Goal: Task Accomplishment & Management: Manage account settings

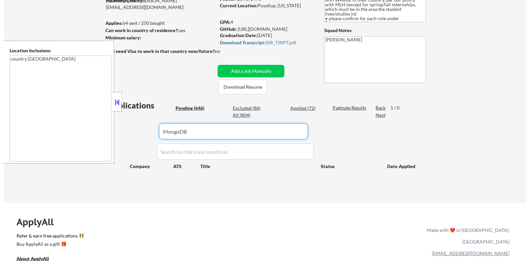
scroll to position [82, 0]
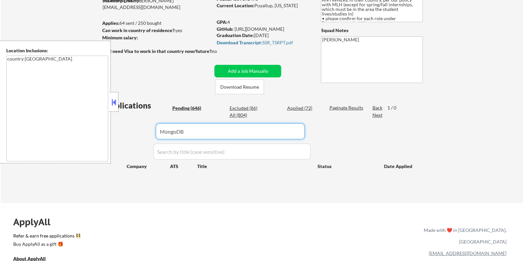
click at [131, 133] on div "Applications Pending (646) Excluded (86) Applied (72) All (804) Paginate Result…" at bounding box center [261, 145] width 319 height 91
type input "Snowflake"
click at [335, 107] on div "Paginate Results" at bounding box center [346, 108] width 35 height 7
click at [345, 107] on div "View All Results" at bounding box center [346, 108] width 35 height 7
click at [246, 131] on input "input" at bounding box center [230, 131] width 149 height 16
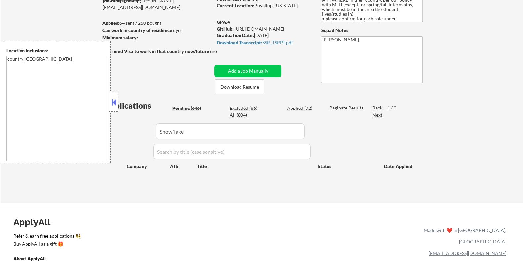
click at [347, 103] on div "Applications Pending (646) Excluded (86) Applied (72) All (804) Paginate Result…" at bounding box center [261, 145] width 319 height 91
drag, startPoint x: 348, startPoint y: 105, endPoint x: 348, endPoint y: 112, distance: 7.3
click at [348, 105] on div "Paginate Results" at bounding box center [346, 108] width 35 height 7
drag, startPoint x: 213, startPoint y: 128, endPoint x: 116, endPoint y: 128, distance: 97.6
click at [116, 128] on body "← Return to /applysquad Mailslurp Inbox Job Search Builder TiaMarie Gordon User…" at bounding box center [261, 48] width 523 height 261
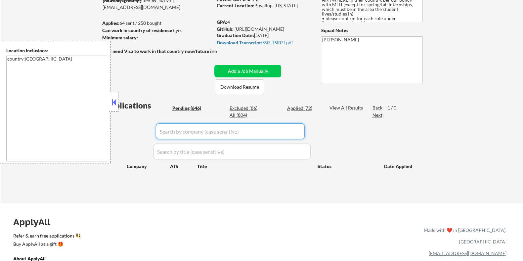
select select ""pending""
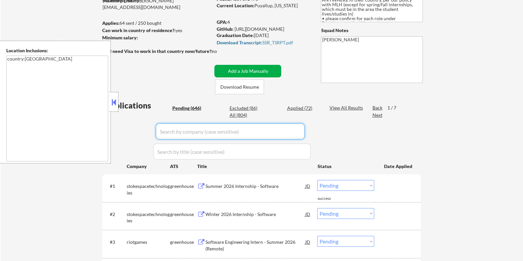
click at [272, 69] on button "Add a Job Manually" at bounding box center [247, 71] width 67 height 13
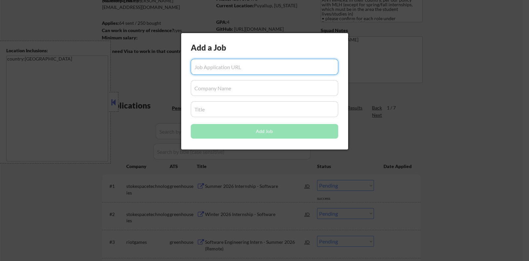
click at [205, 87] on input "input" at bounding box center [265, 88] width 148 height 16
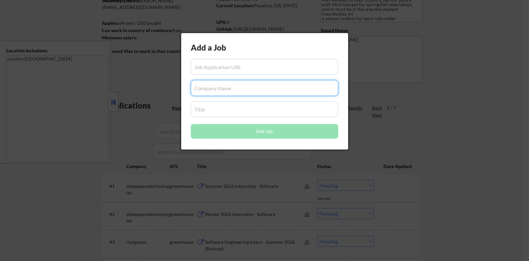
paste input "Snowflake"
type input "Snowflake"
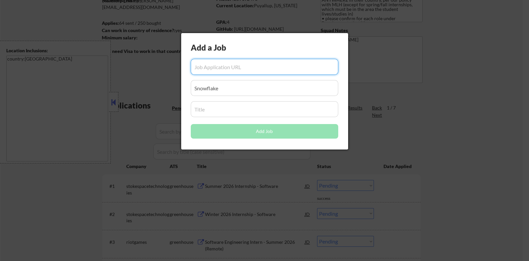
click at [230, 65] on input "input" at bounding box center [265, 67] width 148 height 16
paste input "https://jobs.ashbyhq.com/snowflake/3eb872af-0ab1-4986-8f72-e7321fcd1538/applica…"
type input "https://jobs.ashbyhq.com/snowflake/3eb872af-0ab1-4986-8f72-e7321fcd1538/applica…"
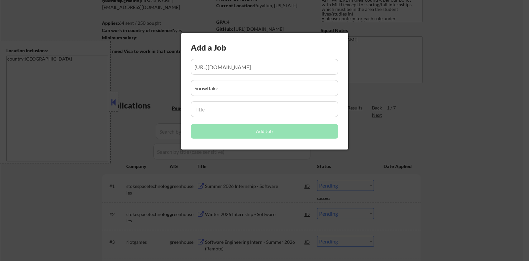
scroll to position [0, 0]
click at [228, 112] on input "input" at bounding box center [265, 109] width 148 height 16
paste input "Software Engineer - Backend"
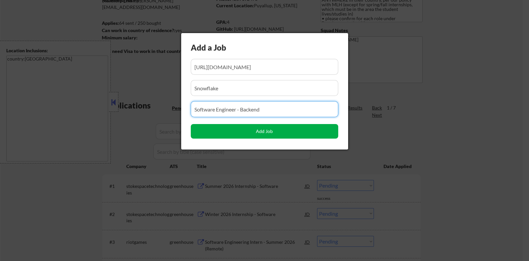
type input "Software Engineer - Backend"
click at [276, 130] on button "Add Job" at bounding box center [265, 131] width 148 height 15
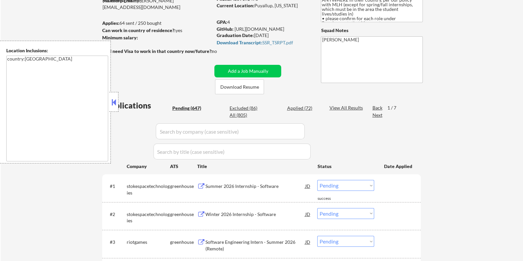
click at [217, 132] on input "input" at bounding box center [230, 131] width 149 height 16
paste input "Software Engineer - Backend"
type input "Software Engineer - Backend"
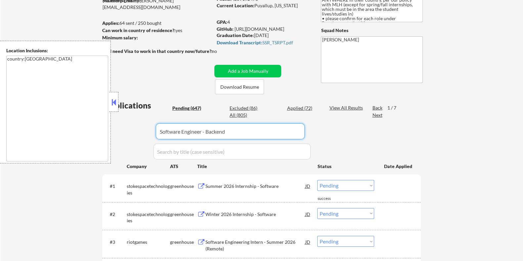
drag, startPoint x: 229, startPoint y: 133, endPoint x: 52, endPoint y: 132, distance: 177.3
click at [52, 132] on body "← Return to /applysquad Mailslurp Inbox Job Search Builder TiaMarie Gordon User…" at bounding box center [261, 48] width 523 height 261
type input "snowflakes"
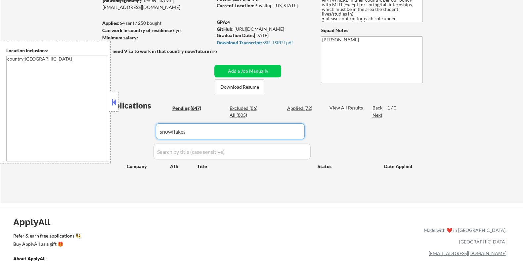
drag, startPoint x: 203, startPoint y: 134, endPoint x: 101, endPoint y: 132, distance: 102.9
click at [101, 132] on body "← Return to /applysquad Mailslurp Inbox Job Search Builder TiaMarie Gordon User…" at bounding box center [261, 48] width 523 height 261
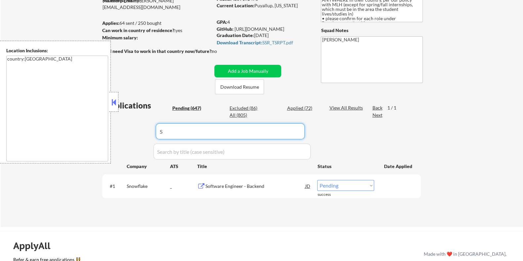
type input "S"
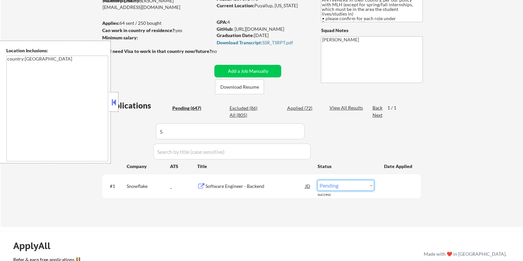
click at [358, 183] on select "Choose an option... Pending Applied Excluded (Questions) Excluded (Expired) Exc…" at bounding box center [345, 185] width 57 height 11
select select ""applied""
click at [317, 180] on select "Choose an option... Pending Applied Excluded (Questions) Excluded (Expired) Exc…" at bounding box center [345, 185] width 57 height 11
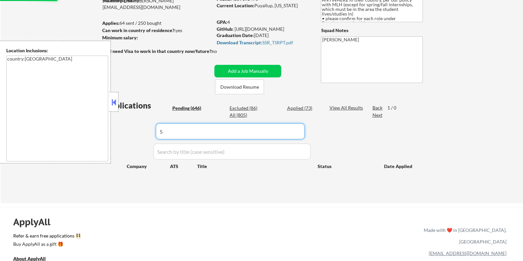
drag, startPoint x: 182, startPoint y: 131, endPoint x: 121, endPoint y: 132, distance: 61.2
click at [121, 132] on div "Applications Pending (646) Excluded (86) Applied (73) All (805) View All Result…" at bounding box center [261, 145] width 319 height 91
select select ""pending""
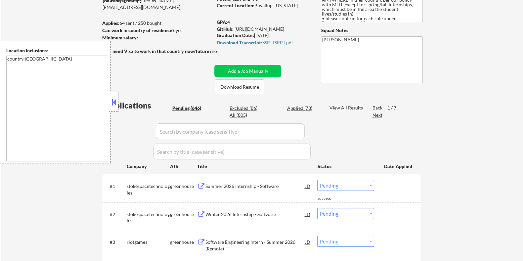
select select ""pending""
select select ""PLACEHOLDER_1427118222253""
select select ""pending""
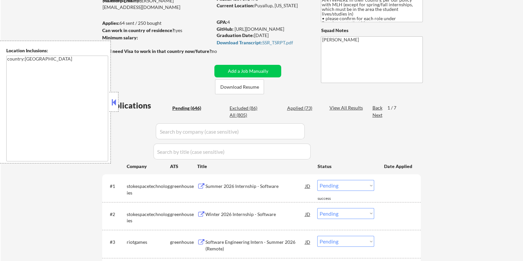
select select ""pending""
click at [244, 67] on button "Add a Job Manually" at bounding box center [247, 71] width 67 height 13
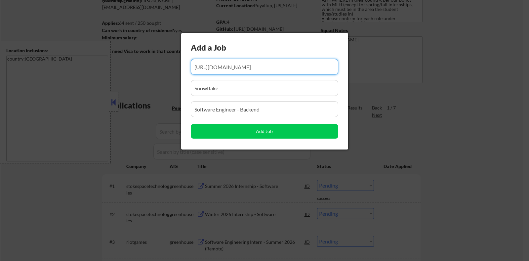
drag, startPoint x: 312, startPoint y: 63, endPoint x: 161, endPoint y: 72, distance: 151.1
click at [161, 72] on body "← Return to /applysquad Mailslurp Inbox Job Search Builder TiaMarie Gordon User…" at bounding box center [264, 48] width 529 height 261
type input "tion"
drag, startPoint x: 260, startPoint y: 65, endPoint x: 160, endPoint y: 65, distance: 100.6
click at [160, 65] on body "← Return to /applysquad Mailslurp Inbox Job Search Builder TiaMarie Gordon User…" at bounding box center [264, 48] width 529 height 261
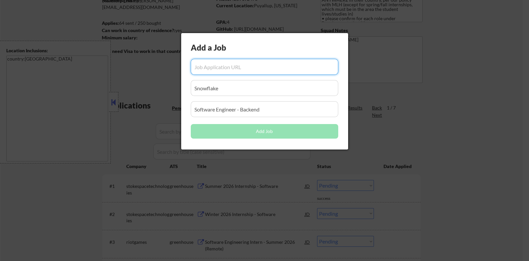
click at [202, 69] on input "input" at bounding box center [265, 67] width 148 height 16
paste input "https://jobs.ashbyhq.com/snowflake/c592250a-6041-4c40-aa82-1d947e3494da/applica…"
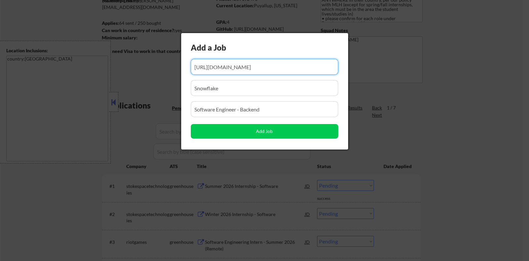
type input "https://jobs.ashbyhq.com/snowflake/c592250a-6041-4c40-aa82-1d947e3494da/applica…"
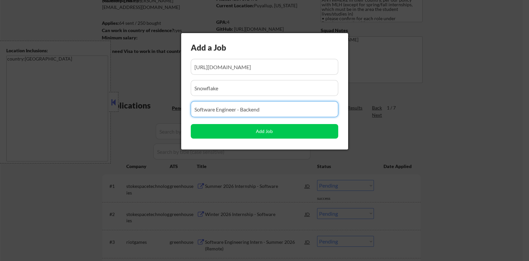
scroll to position [0, 0]
click at [208, 111] on input "input" at bounding box center [265, 109] width 148 height 16
drag, startPoint x: 272, startPoint y: 111, endPoint x: 183, endPoint y: 108, distance: 89.0
click at [183, 108] on div "Add a Job Add Job" at bounding box center [264, 91] width 167 height 116
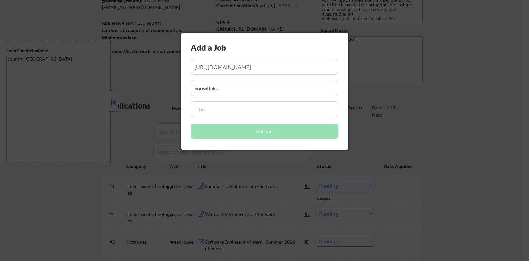
click at [215, 103] on input "input" at bounding box center [265, 109] width 148 height 16
paste input "Fullstack Software Engineer - Product Experiences"
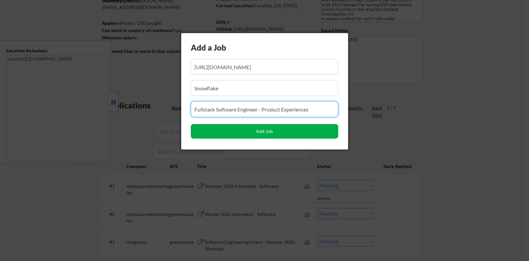
type input "Fullstack Software Engineer - Product Experiences"
click at [284, 130] on button "Add Job" at bounding box center [265, 131] width 148 height 15
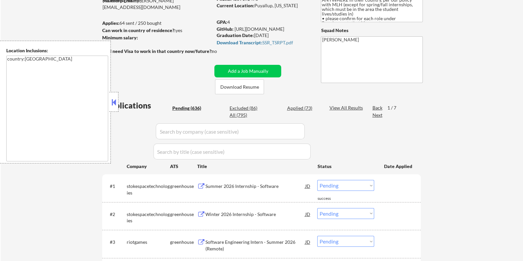
click at [195, 130] on input "input" at bounding box center [230, 131] width 149 height 16
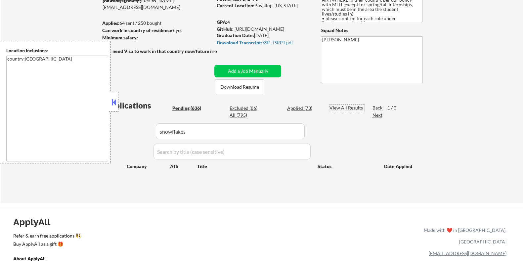
click at [347, 106] on div "View All Results" at bounding box center [346, 108] width 35 height 7
click at [271, 123] on input "input" at bounding box center [230, 131] width 149 height 16
click at [336, 107] on div "Paginate Results" at bounding box center [346, 108] width 35 height 7
click at [232, 136] on input "input" at bounding box center [230, 131] width 149 height 16
click at [351, 107] on div "View All Results" at bounding box center [346, 108] width 35 height 7
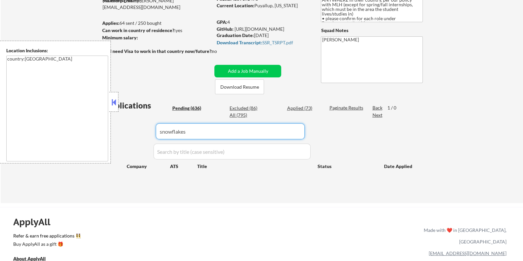
drag, startPoint x: 230, startPoint y: 134, endPoint x: 127, endPoint y: 131, distance: 102.6
click at [127, 131] on div "Applications Pending (636) Excluded (86) Applied (73) All (795) Paginate Result…" at bounding box center [261, 145] width 319 height 91
type input "A"
type input "a"
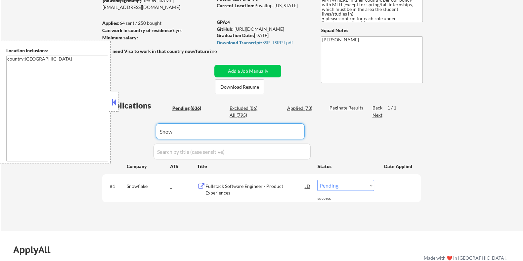
type input "Snow"
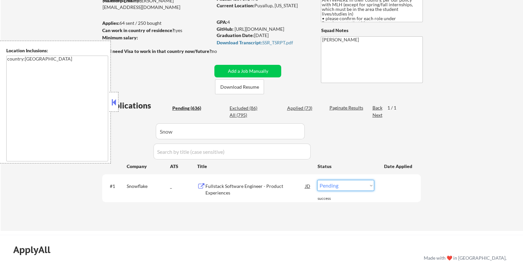
click at [343, 188] on select "Choose an option... Pending Applied Excluded (Questions) Excluded (Expired) Exc…" at bounding box center [345, 185] width 57 height 11
select select ""applied""
click at [317, 180] on select "Choose an option... Pending Applied Excluded (Questions) Excluded (Expired) Exc…" at bounding box center [345, 185] width 57 height 11
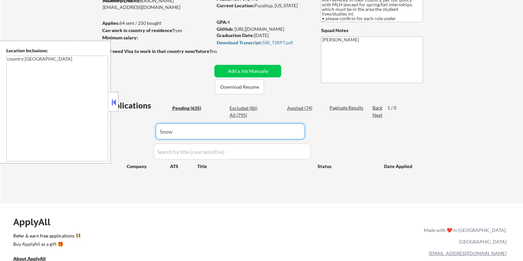
drag, startPoint x: 199, startPoint y: 129, endPoint x: 145, endPoint y: 129, distance: 53.9
click at [145, 129] on div "Applications Pending (635) Excluded (86) Applied (74) All (795) Paginate Result…" at bounding box center [261, 145] width 319 height 91
select select ""pending""
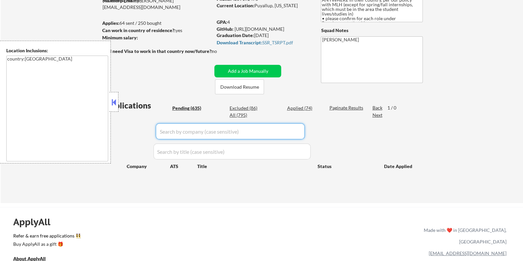
select select ""pending""
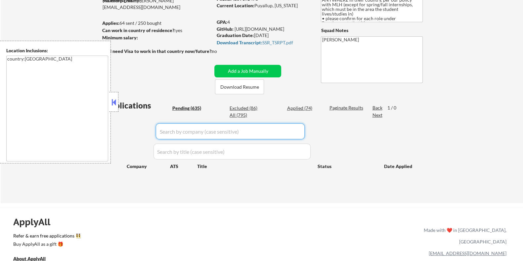
select select ""pending""
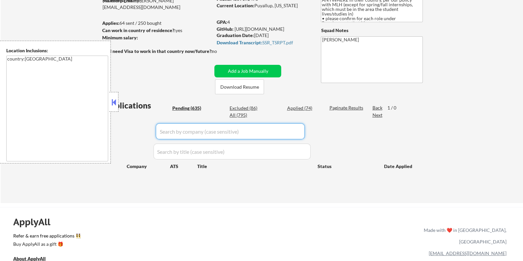
select select ""pending""
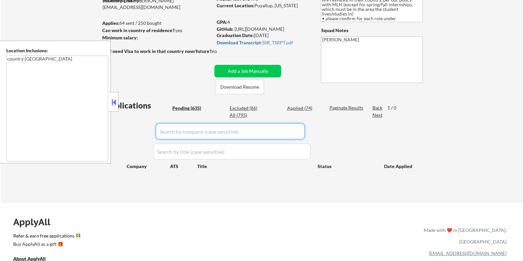
select select ""pending""
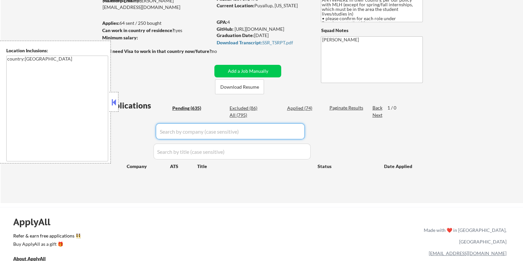
select select ""pending""
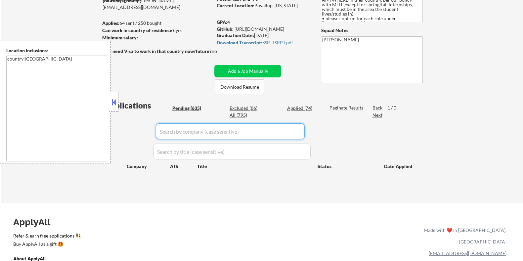
select select ""pending""
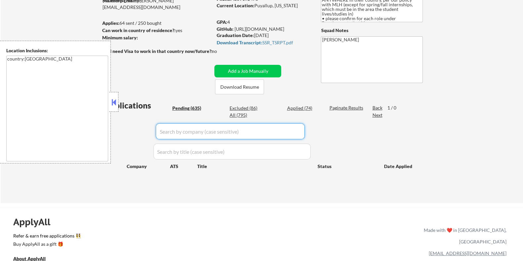
select select ""pending""
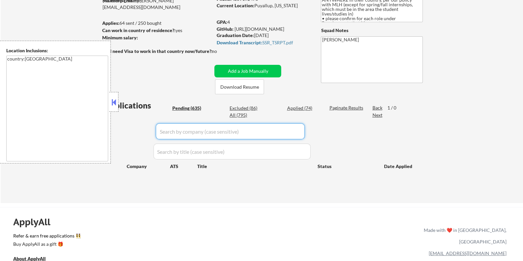
select select ""pending""
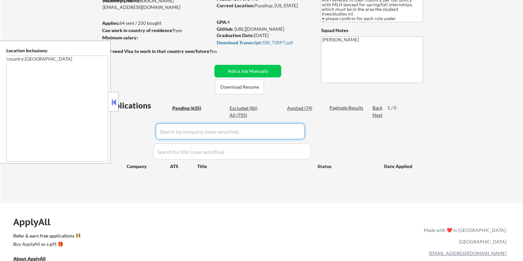
select select ""pending""
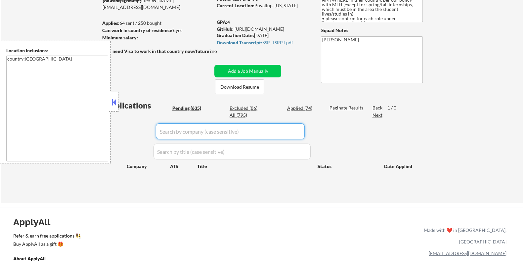
select select ""pending""
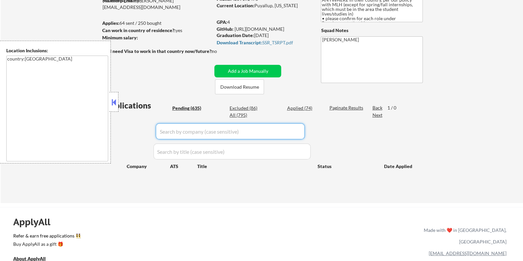
select select ""pending""
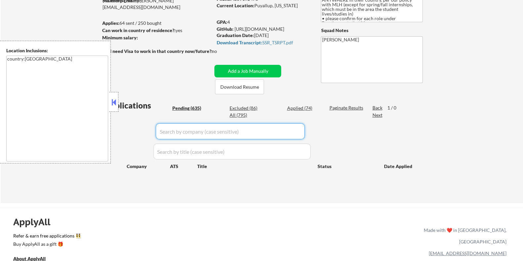
select select ""pending""
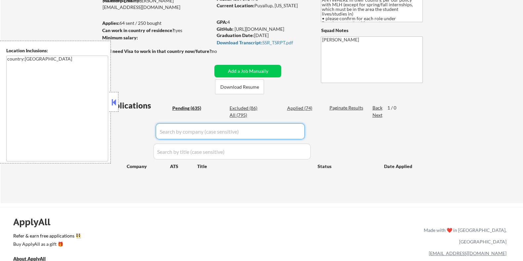
select select ""pending""
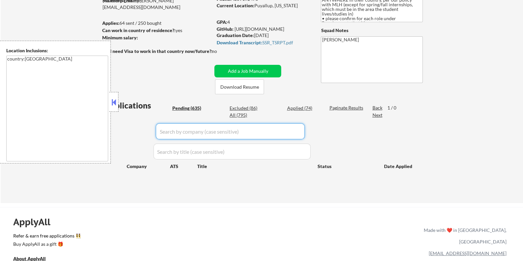
select select ""pending""
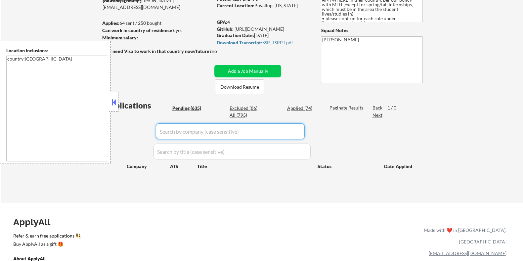
select select ""pending""
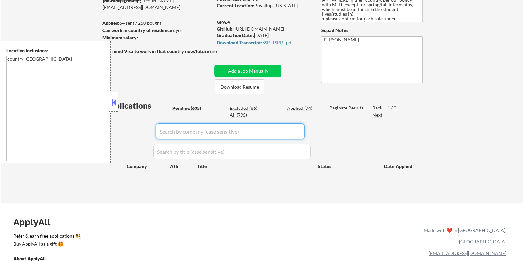
select select ""pending""
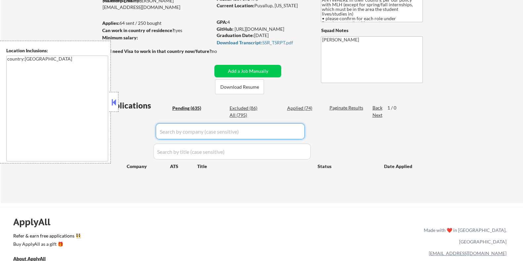
select select ""pending""
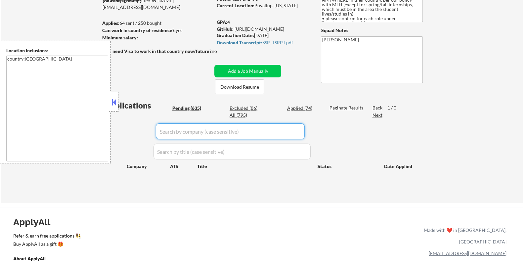
select select ""pending""
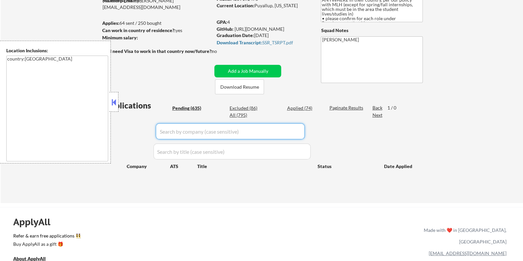
select select ""pending""
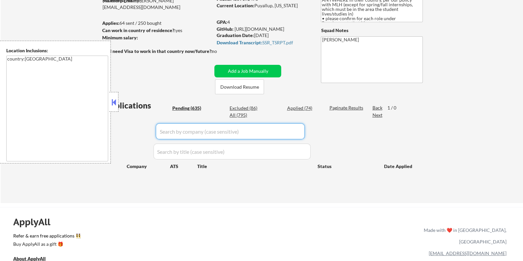
select select ""pending""
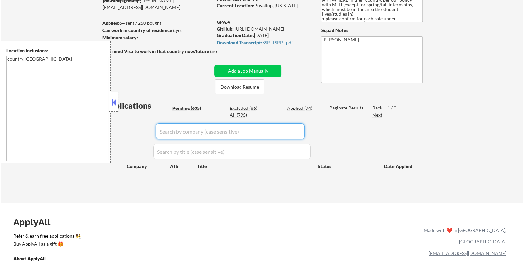
select select ""pending""
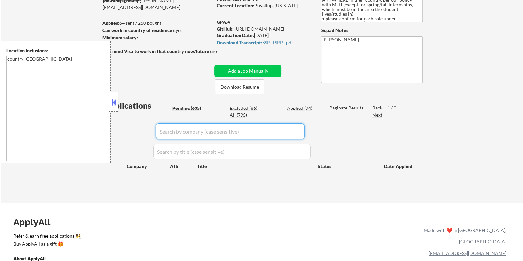
select select ""pending""
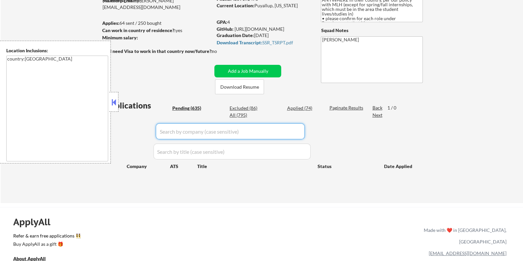
select select ""pending""
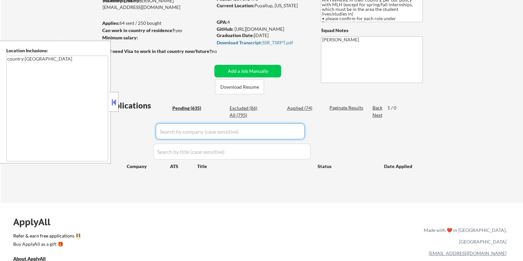
select select ""pending""
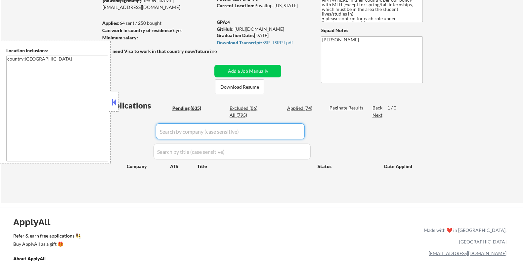
select select ""pending""
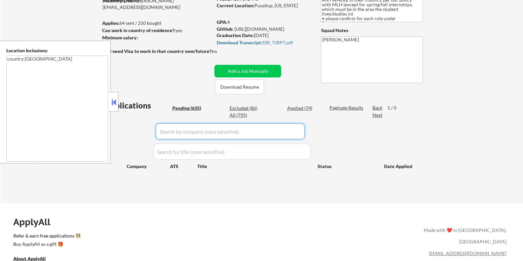
select select ""pending""
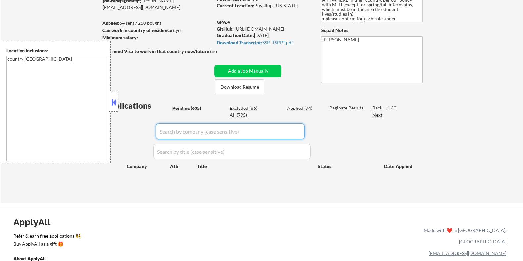
select select ""pending""
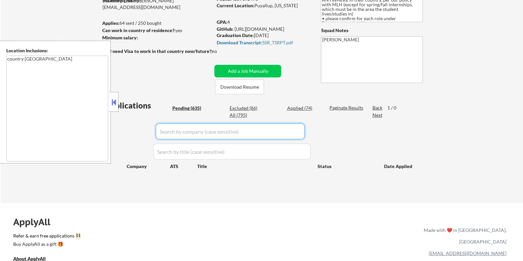
select select ""pending""
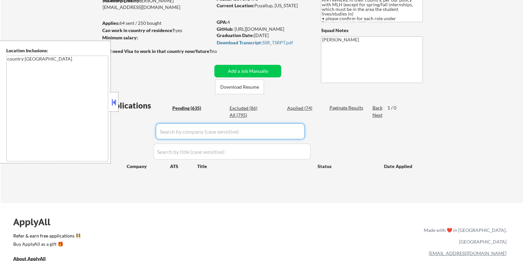
select select ""pending""
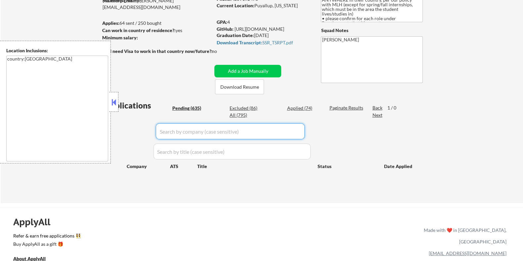
select select ""pending""
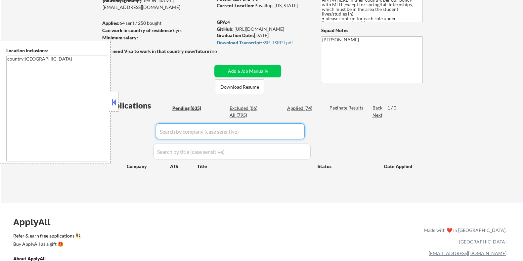
select select ""pending""
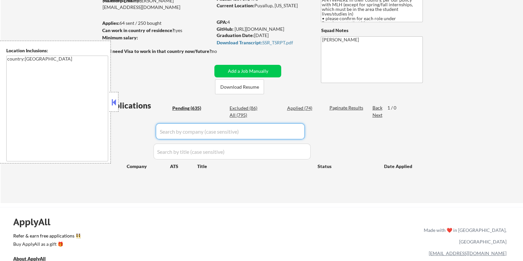
select select ""pending""
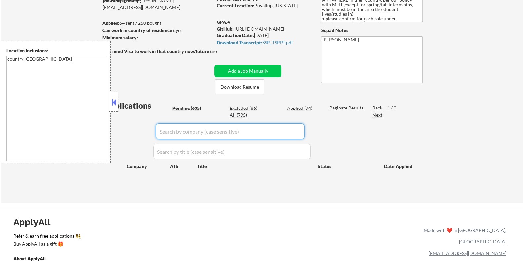
select select ""pending""
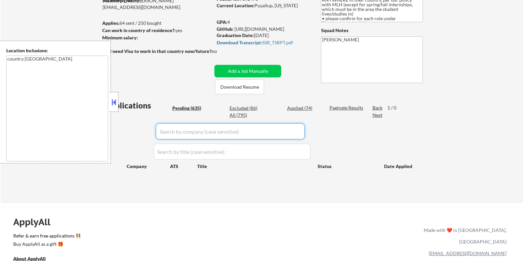
select select ""pending""
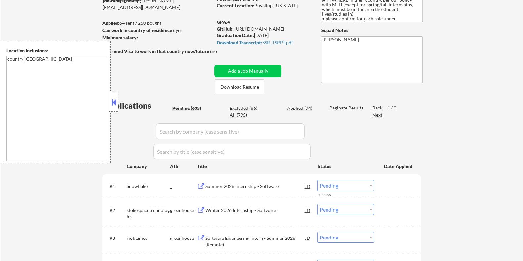
click at [189, 107] on div "Pending (635)" at bounding box center [188, 108] width 33 height 7
click at [237, 67] on button "Add a Job Manually" at bounding box center [247, 71] width 67 height 13
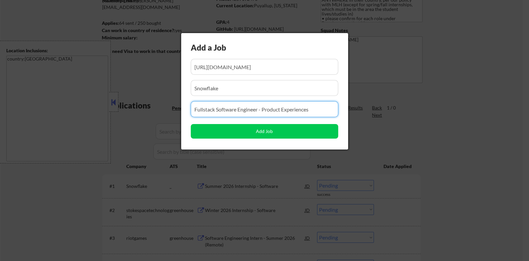
drag, startPoint x: 316, startPoint y: 110, endPoint x: 294, endPoint y: 115, distance: 22.4
click at [151, 115] on body "← Return to /applysquad Mailslurp Inbox Job Search Builder TiaMarie Gordon User…" at bounding box center [264, 48] width 529 height 261
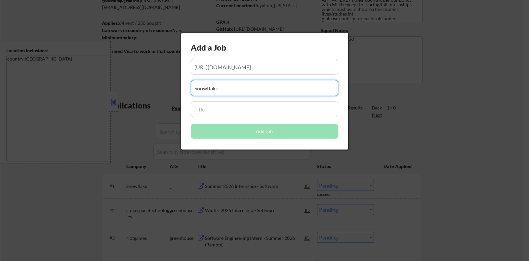
click at [284, 90] on input "input" at bounding box center [265, 88] width 148 height 16
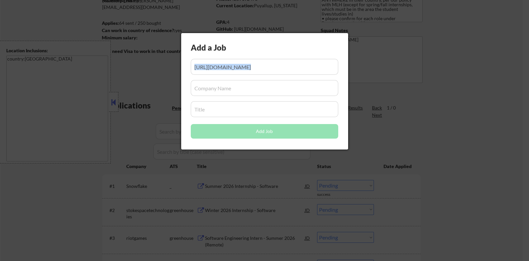
drag, startPoint x: 192, startPoint y: 78, endPoint x: 186, endPoint y: 79, distance: 5.6
click at [186, 79] on div "Add a Job Add Job" at bounding box center [264, 91] width 167 height 116
drag, startPoint x: 271, startPoint y: 66, endPoint x: 285, endPoint y: 66, distance: 13.9
click at [271, 65] on input "input" at bounding box center [265, 67] width 148 height 16
click at [288, 67] on input "input" at bounding box center [265, 67] width 148 height 16
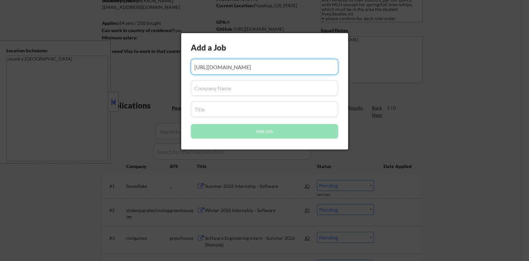
drag, startPoint x: 268, startPoint y: 67, endPoint x: 222, endPoint y: 67, distance: 45.3
click at [222, 67] on input "input" at bounding box center [265, 67] width 148 height 16
drag, startPoint x: 288, startPoint y: 67, endPoint x: 325, endPoint y: 69, distance: 37.1
click at [326, 68] on input "input" at bounding box center [265, 67] width 148 height 16
drag, startPoint x: 262, startPoint y: 63, endPoint x: 232, endPoint y: 71, distance: 30.4
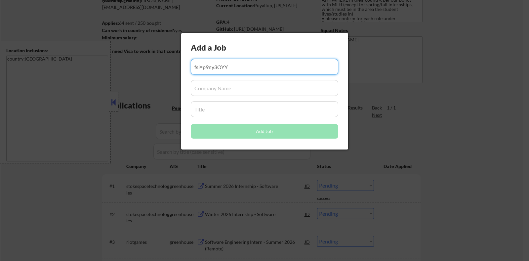
click at [201, 71] on input "input" at bounding box center [265, 67] width 148 height 16
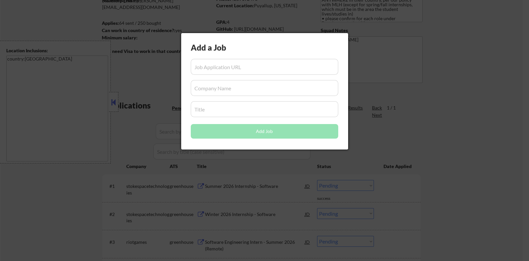
click at [156, 85] on div at bounding box center [264, 130] width 529 height 261
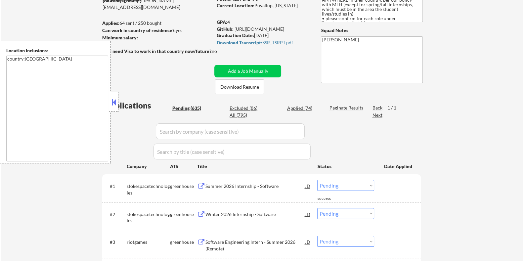
click at [185, 131] on input "input" at bounding box center [230, 131] width 149 height 16
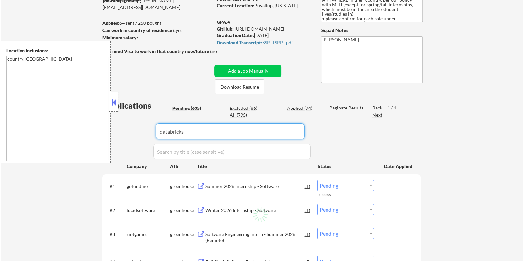
click at [335, 109] on div "Paginate Results" at bounding box center [346, 108] width 35 height 7
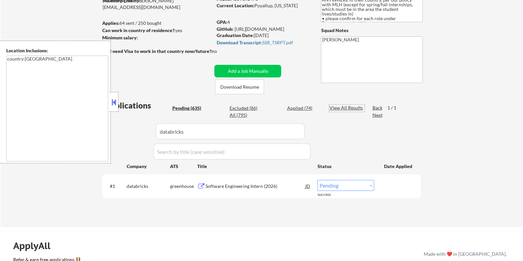
click at [239, 184] on div "Software Engineering Intern (2026)" at bounding box center [255, 186] width 100 height 7
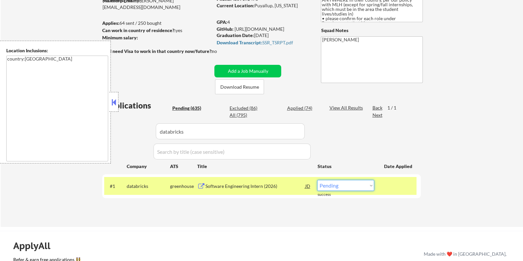
click at [367, 186] on select "Choose an option... Pending Applied Excluded (Questions) Excluded (Expired) Exc…" at bounding box center [345, 185] width 57 height 11
click at [317, 180] on select "Choose an option... Pending Applied Excluded (Questions) Excluded (Expired) Exc…" at bounding box center [345, 185] width 57 height 11
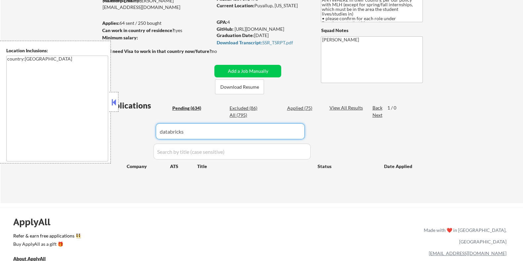
drag, startPoint x: 207, startPoint y: 132, endPoint x: 117, endPoint y: 132, distance: 90.0
click at [117, 132] on body "← Return to /applysquad Mailslurp Inbox Job Search Builder TiaMarie Gordon User…" at bounding box center [261, 48] width 523 height 261
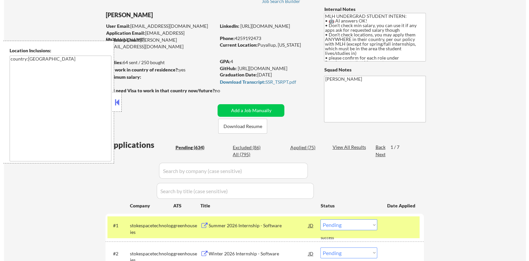
scroll to position [41, 0]
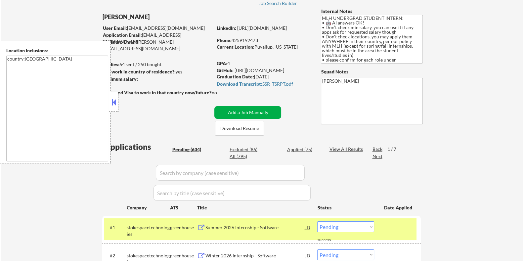
click at [251, 110] on button "Add a Job Manually" at bounding box center [247, 112] width 67 height 13
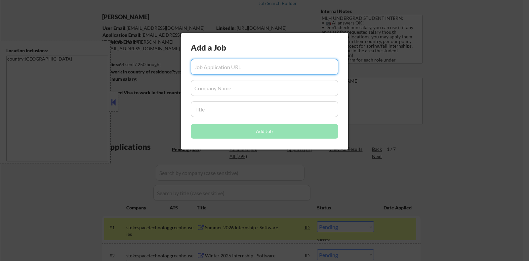
click at [214, 67] on input "input" at bounding box center [265, 67] width 148 height 16
paste input "https://www.databricks.com/company/careers/university-recruiting/software-engin…"
drag, startPoint x: 193, startPoint y: 65, endPoint x: 347, endPoint y: 65, distance: 153.8
click at [347, 65] on div "Add a Job Add Job" at bounding box center [264, 91] width 167 height 116
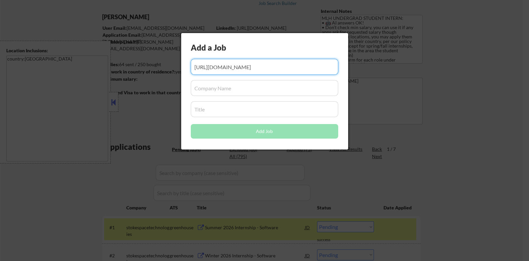
click at [301, 64] on input "input" at bounding box center [265, 67] width 148 height 16
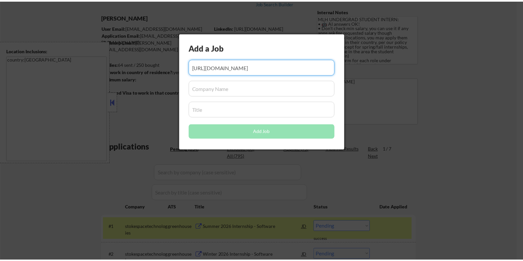
scroll to position [0, 0]
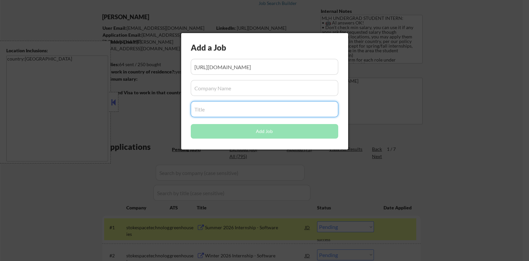
click at [257, 109] on input "input" at bounding box center [265, 109] width 148 height 16
click at [220, 115] on input "input" at bounding box center [265, 109] width 148 height 16
paste input "Databricks"
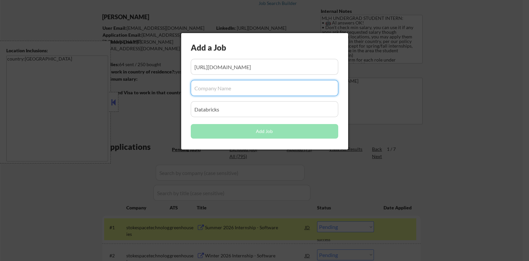
click at [226, 88] on input "input" at bounding box center [265, 88] width 148 height 16
paste input "Databricks"
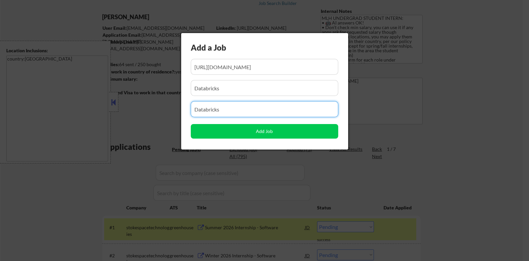
click at [230, 102] on input "input" at bounding box center [265, 109] width 148 height 16
drag, startPoint x: 230, startPoint y: 108, endPoint x: 158, endPoint y: 108, distance: 71.1
click at [158, 108] on body "← Return to /applysquad Mailslurp Inbox Job Search Builder TiaMarie Gordon User…" at bounding box center [264, 89] width 529 height 261
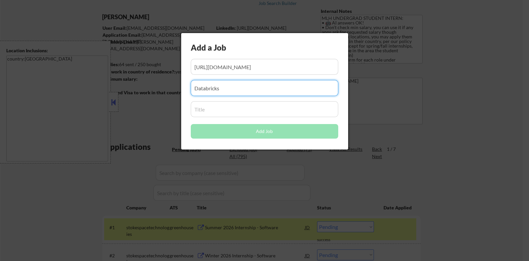
click at [210, 89] on input "input" at bounding box center [265, 88] width 148 height 16
click at [210, 111] on input "input" at bounding box center [265, 109] width 148 height 16
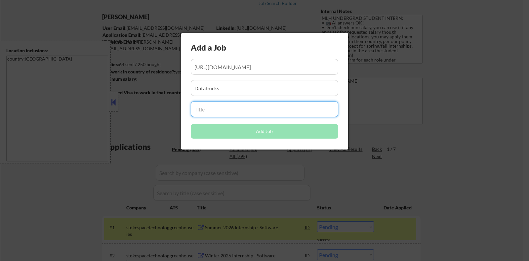
paste input "Software Engineer - New Grad (2026 Start)"
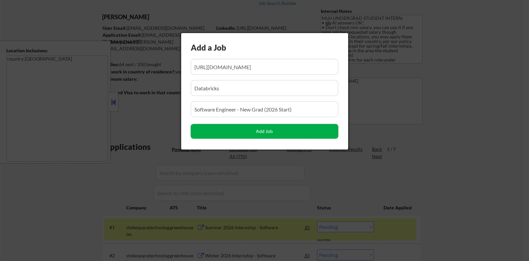
click at [261, 132] on button "Add Job" at bounding box center [265, 131] width 148 height 15
click at [257, 131] on button "Add Job" at bounding box center [265, 131] width 148 height 15
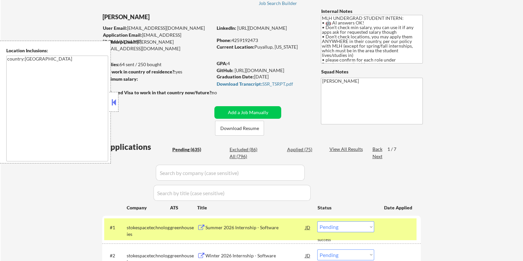
click at [208, 168] on input "input" at bounding box center [230, 173] width 149 height 16
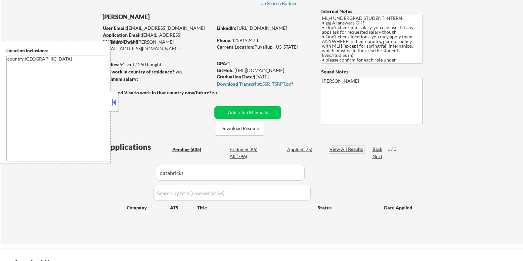
click at [338, 149] on div "View All Results" at bounding box center [346, 149] width 35 height 7
click at [204, 172] on input "input" at bounding box center [230, 173] width 149 height 16
click at [337, 148] on div "Paginate Results" at bounding box center [346, 149] width 35 height 7
click at [209, 173] on input "input" at bounding box center [230, 173] width 149 height 16
click at [341, 148] on div "View All Results" at bounding box center [346, 149] width 35 height 7
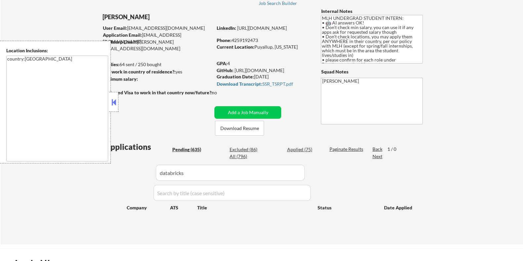
click at [198, 174] on input "input" at bounding box center [230, 173] width 149 height 16
click at [188, 150] on div "Pending (635)" at bounding box center [188, 149] width 33 height 7
click at [205, 171] on input "input" at bounding box center [230, 173] width 149 height 16
click at [336, 149] on div "Paginate Results" at bounding box center [346, 149] width 35 height 7
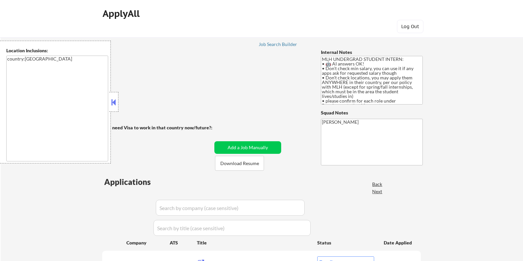
select select ""pending""
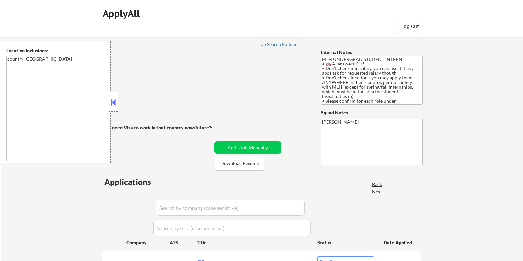
select select ""pending""
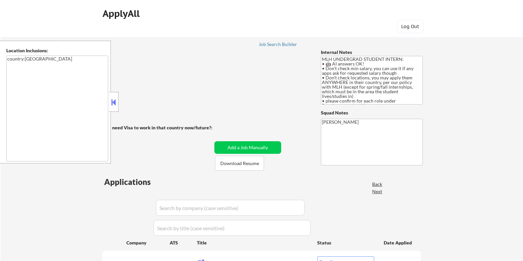
select select ""pending""
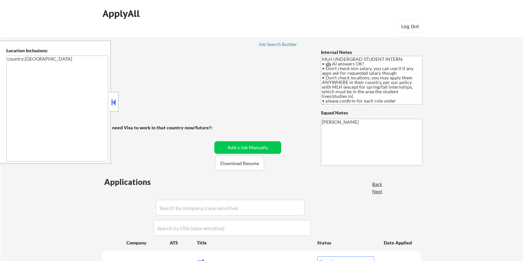
select select ""pending""
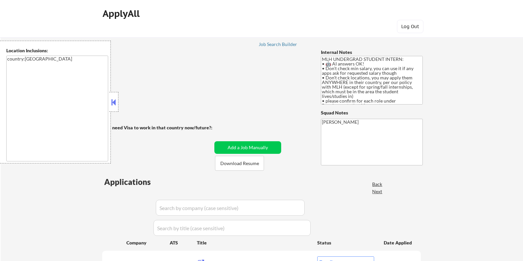
select select ""pending""
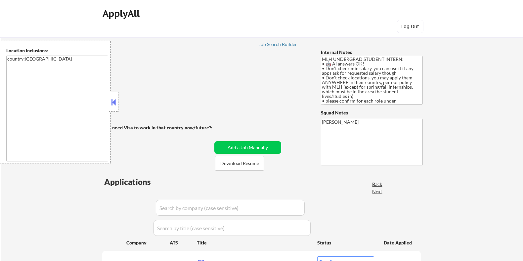
select select ""pending""
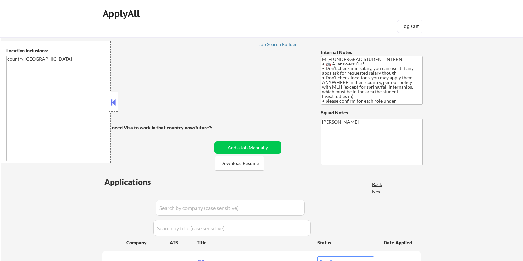
select select ""pending""
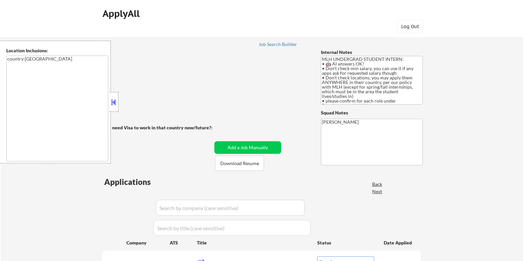
select select ""pending""
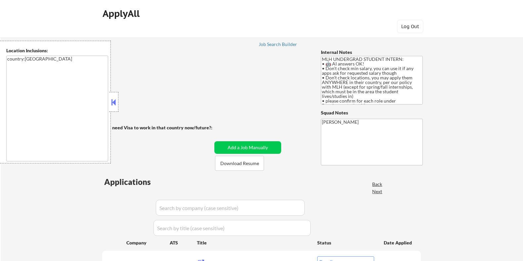
select select ""pending""
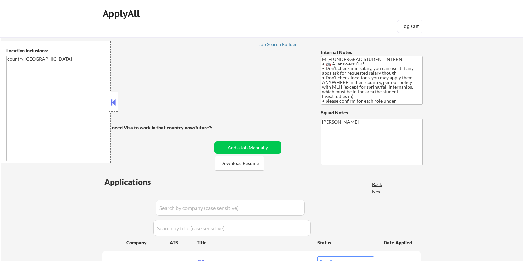
select select ""pending""
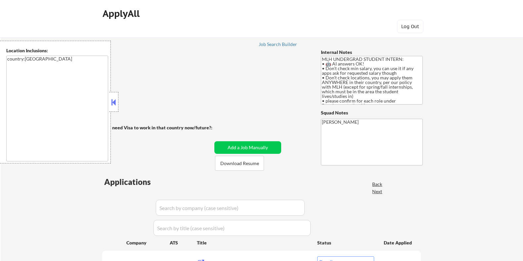
select select ""pending""
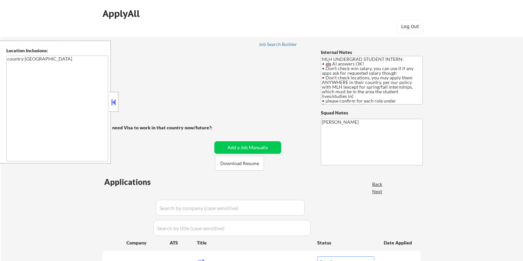
select select ""pending""
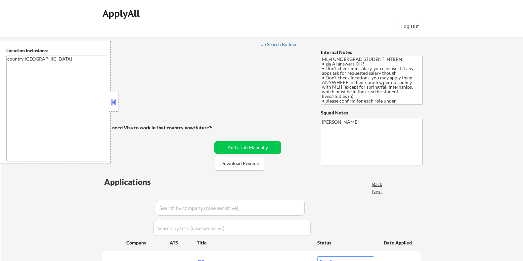
select select ""pending""
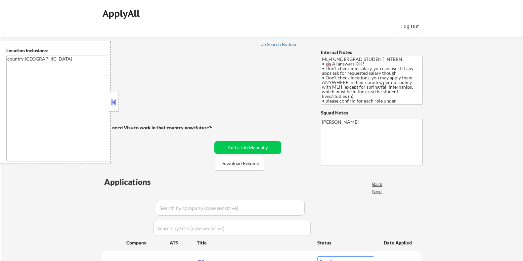
select select ""pending""
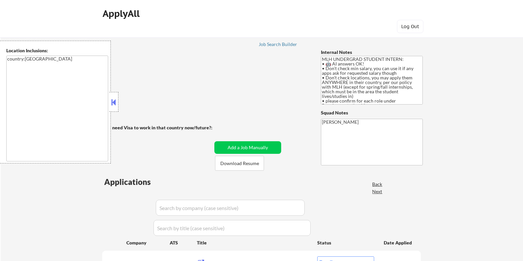
select select ""pending""
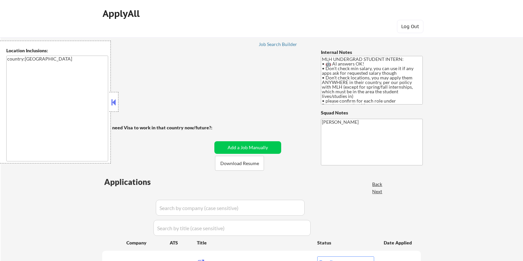
select select ""pending""
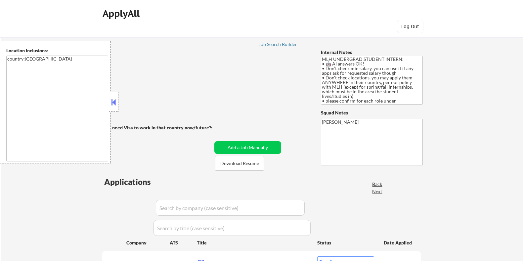
select select ""pending""
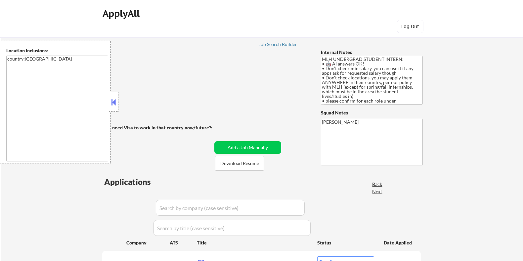
select select ""pending""
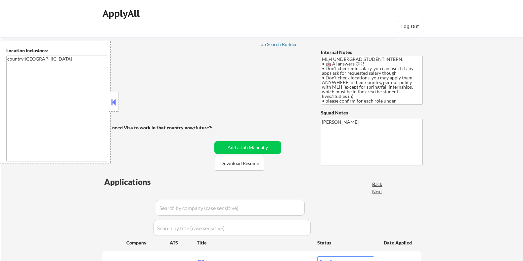
select select ""pending""
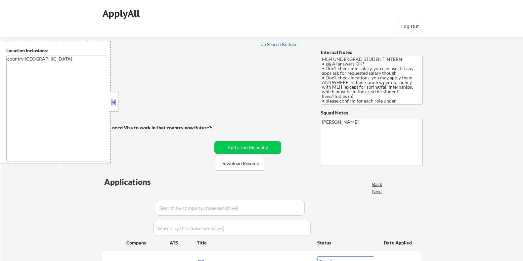
select select ""pending""
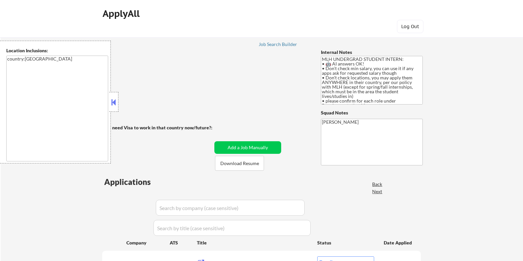
scroll to position [39, 0]
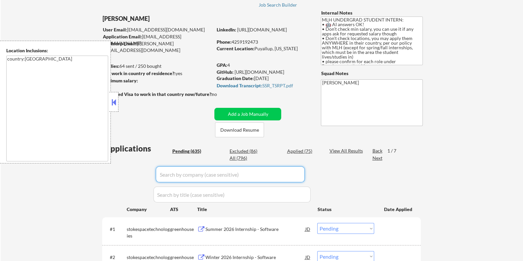
click at [215, 181] on input "input" at bounding box center [230, 174] width 149 height 16
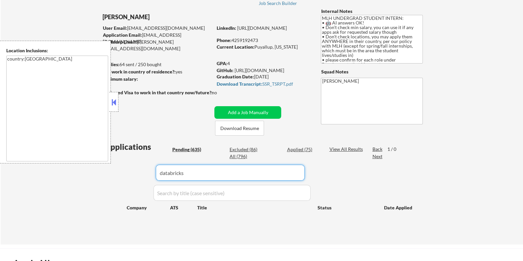
type input "databricks"
click at [339, 147] on div "View All Results" at bounding box center [346, 149] width 35 height 7
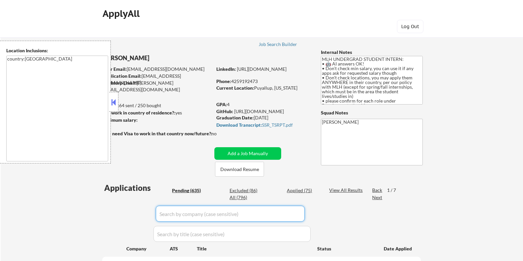
select select ""pending""
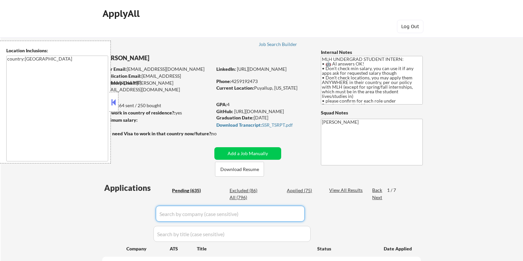
select select ""pending""
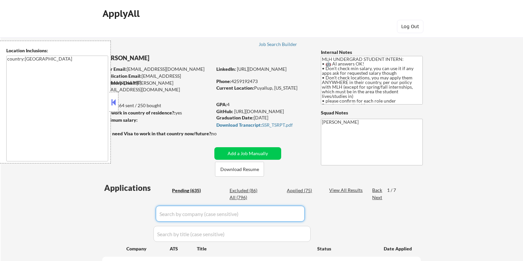
select select ""pending""
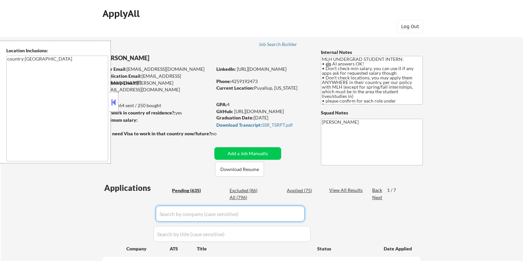
select select ""pending""
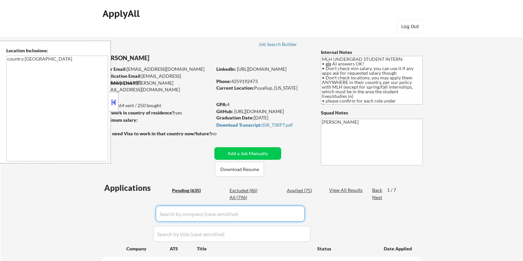
select select ""pending""
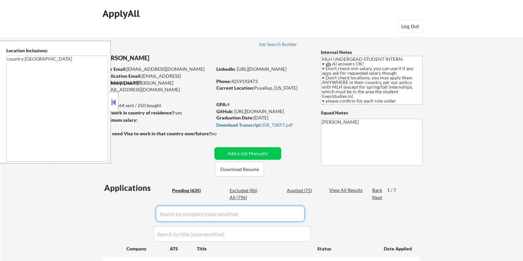
select select ""pending""
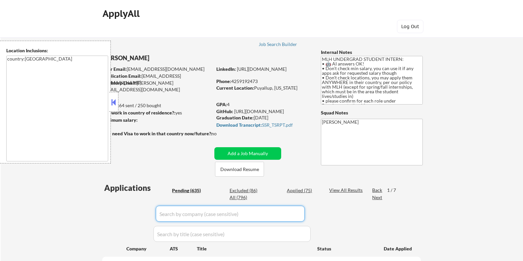
select select ""pending""
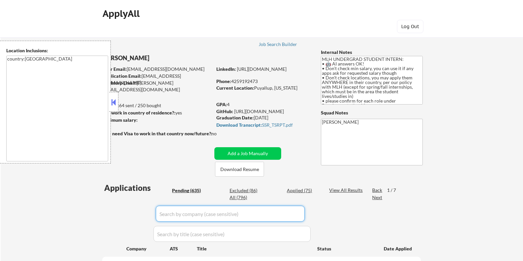
select select ""pending""
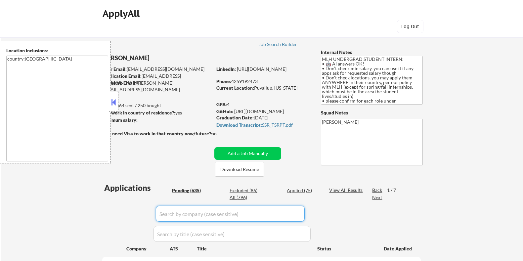
select select ""pending""
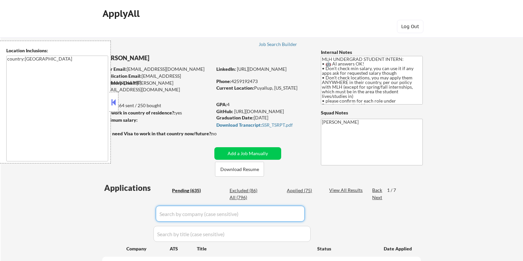
select select ""pending""
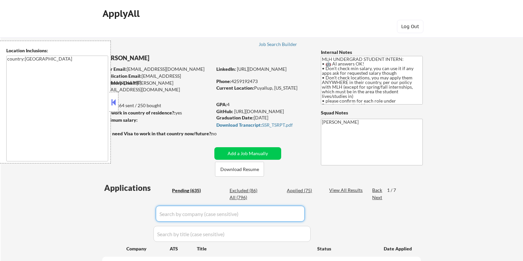
select select ""pending""
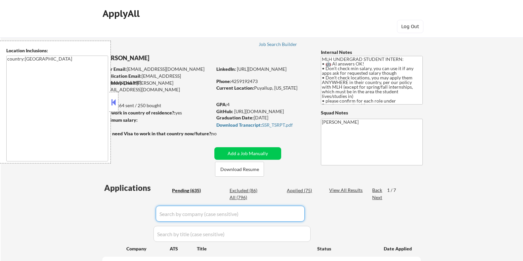
select select ""pending""
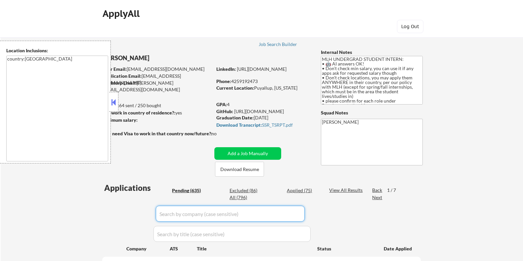
select select ""pending""
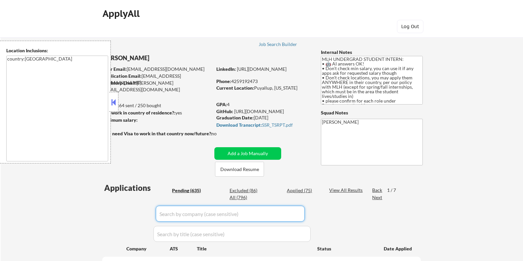
select select ""pending""
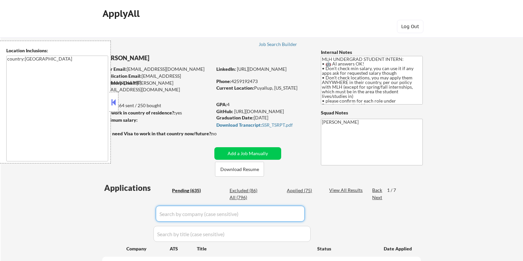
select select ""pending""
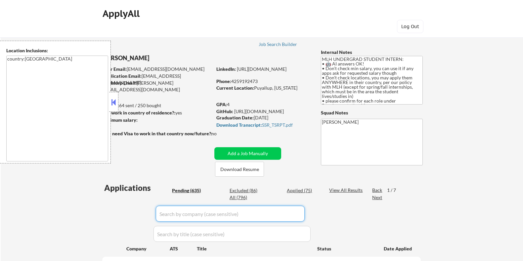
select select ""pending""
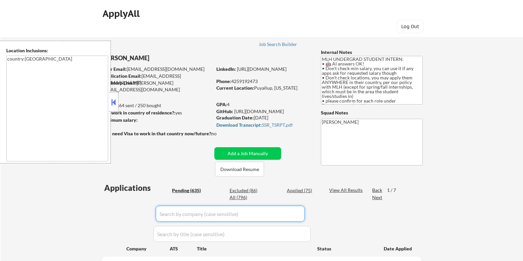
select select ""pending""
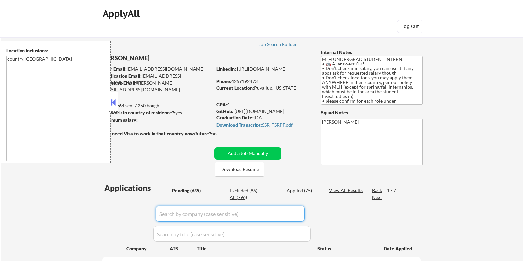
select select ""pending""
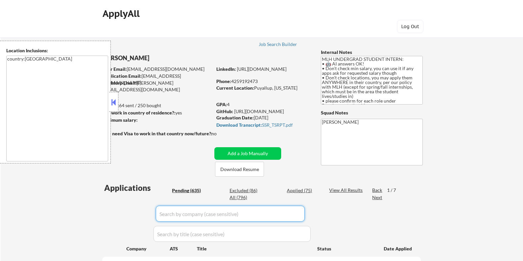
select select ""pending""
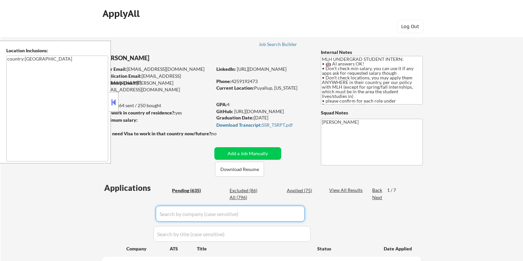
select select ""pending""
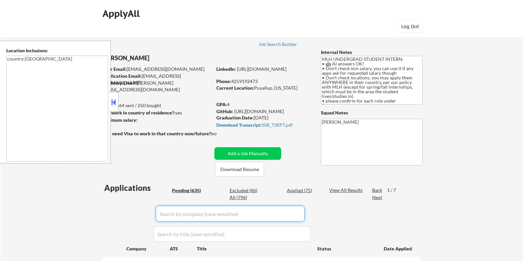
scroll to position [41, 0]
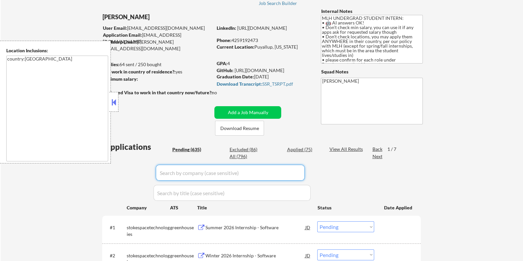
click at [193, 169] on input "input" at bounding box center [230, 173] width 149 height 16
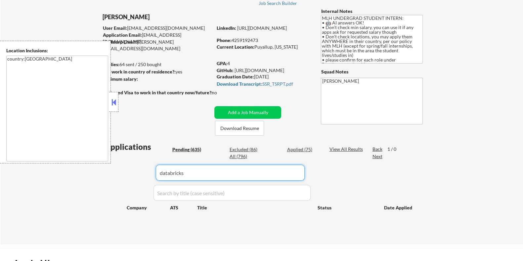
type input "databricks"
click at [339, 148] on div "View All Results" at bounding box center [346, 149] width 35 height 7
click at [195, 150] on div "Pending (635)" at bounding box center [188, 149] width 33 height 7
click at [215, 176] on input "input" at bounding box center [230, 173] width 149 height 16
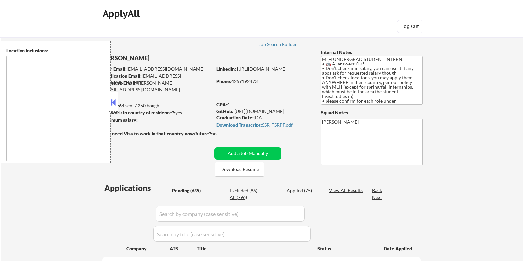
select select ""pending""
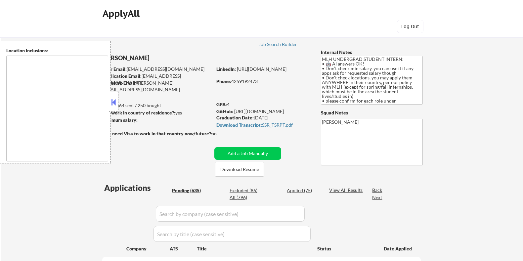
select select ""pending""
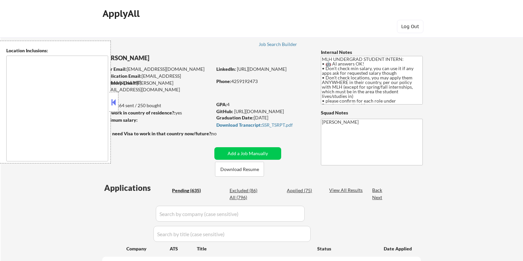
select select ""pending""
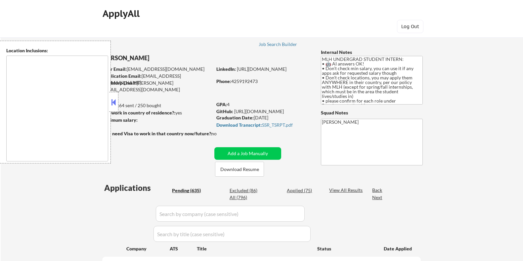
select select ""pending""
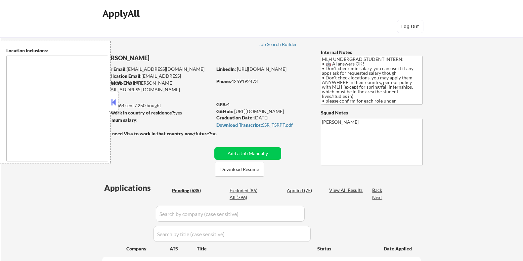
select select ""pending""
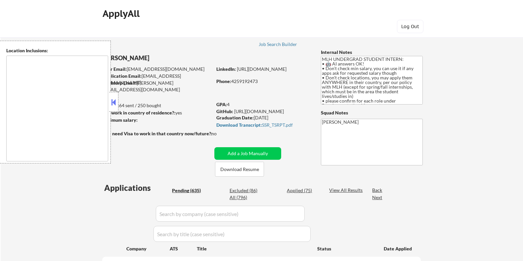
select select ""pending""
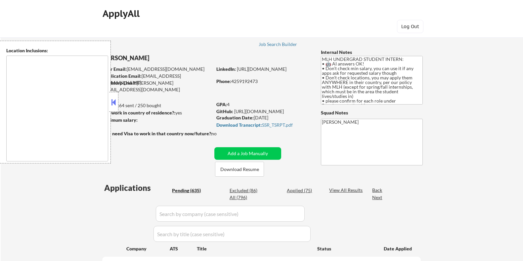
select select ""pending""
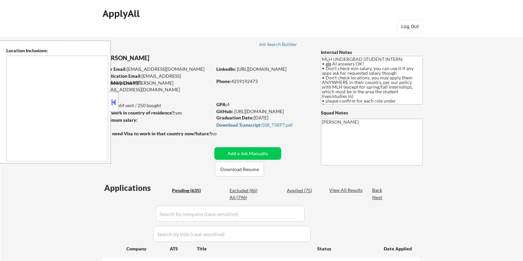
select select ""pending""
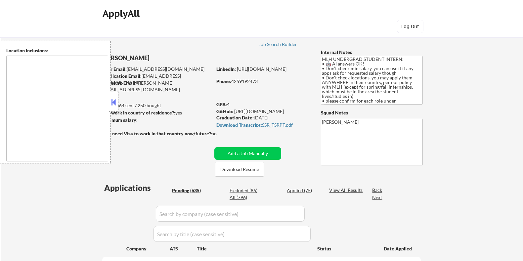
select select ""pending""
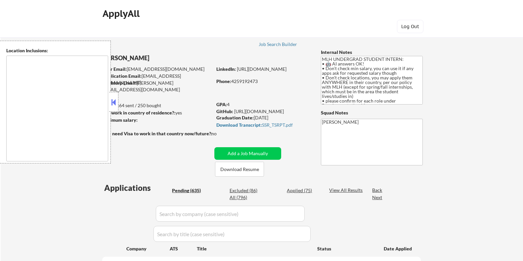
select select ""pending""
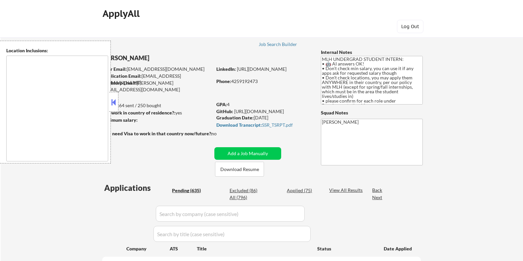
select select ""pending""
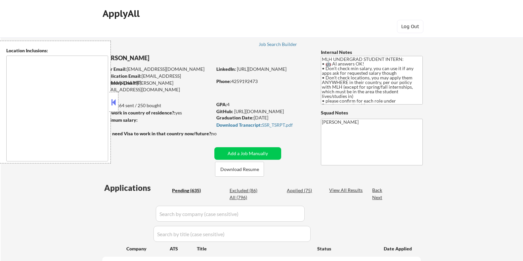
select select ""pending""
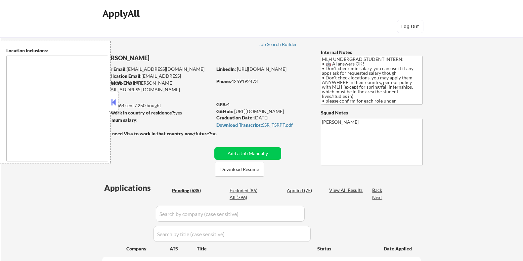
select select ""pending""
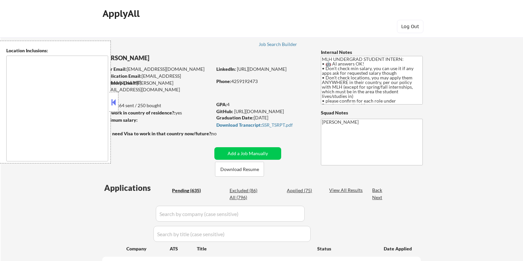
select select ""pending""
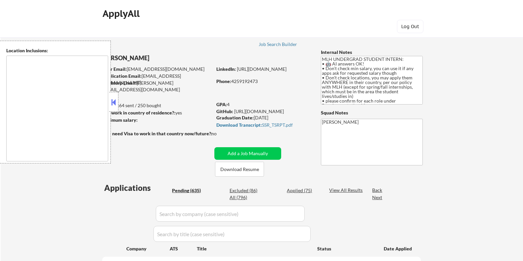
select select ""pending""
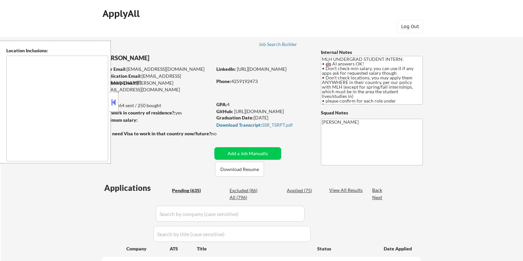
select select ""pending""
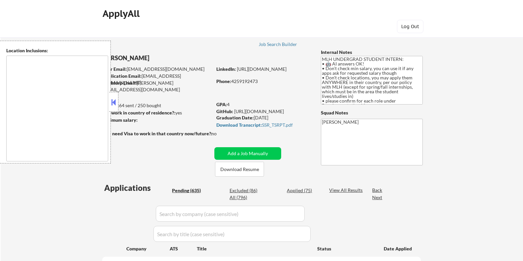
select select ""pending""
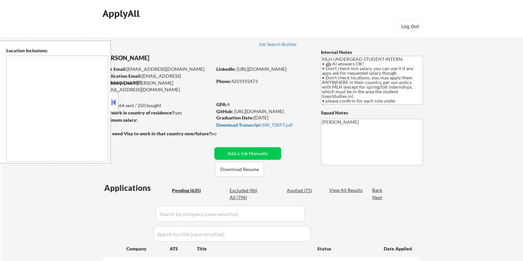
select select ""pending""
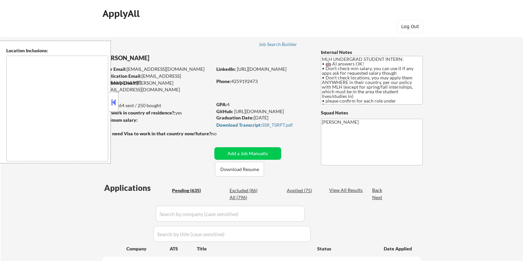
select select ""pending""
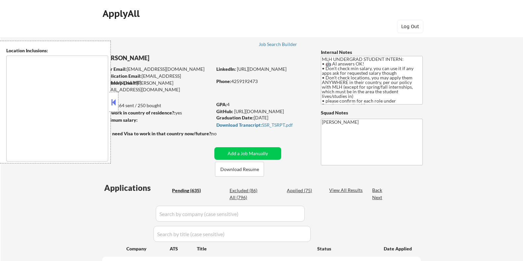
select select ""pending""
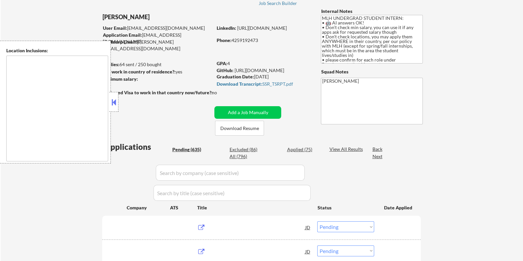
scroll to position [41, 0]
type textarea "country:US"
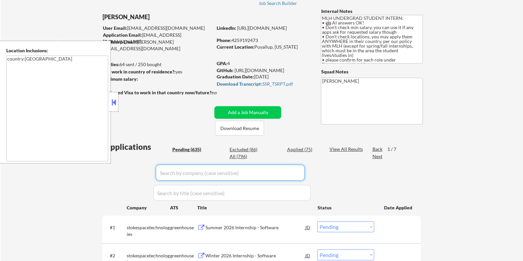
click at [192, 175] on input "input" at bounding box center [230, 173] width 149 height 16
click at [179, 146] on div "Pending (635)" at bounding box center [188, 149] width 33 height 7
click at [177, 173] on input "input" at bounding box center [230, 173] width 149 height 16
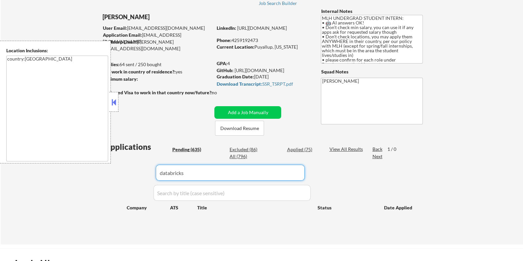
type input "databricks"
click at [337, 149] on div "View All Results" at bounding box center [346, 149] width 35 height 7
click at [237, 174] on input "input" at bounding box center [230, 173] width 149 height 16
drag, startPoint x: 237, startPoint y: 174, endPoint x: 145, endPoint y: 175, distance: 92.0
click at [145, 175] on div "Applications Pending (635) Excluded (86) Applied (75) All (796) Paginate Result…" at bounding box center [261, 186] width 319 height 91
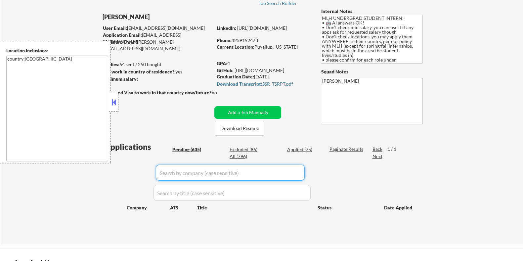
click at [189, 178] on input "input" at bounding box center [230, 173] width 149 height 16
click at [188, 150] on div "Pending (635)" at bounding box center [188, 149] width 33 height 7
click at [179, 169] on input "input" at bounding box center [230, 173] width 149 height 16
click at [179, 171] on input "input" at bounding box center [230, 173] width 149 height 16
type input "dat"
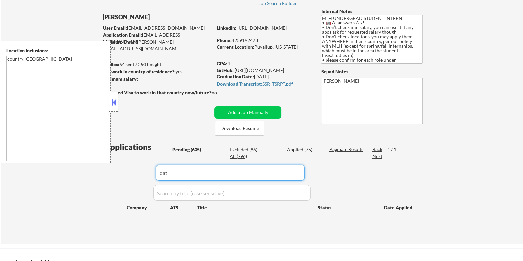
select select ""pending""
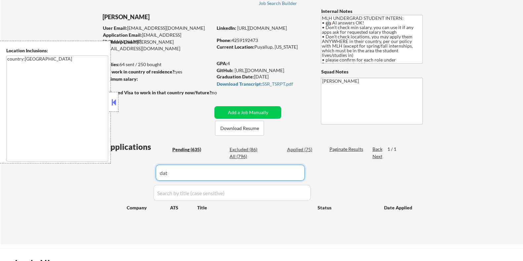
select select ""pending""
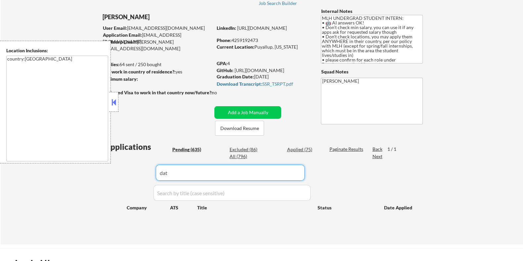
select select ""pending""
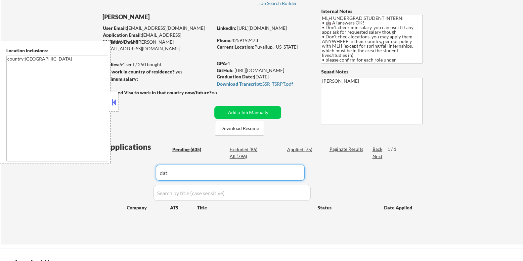
select select ""pending""
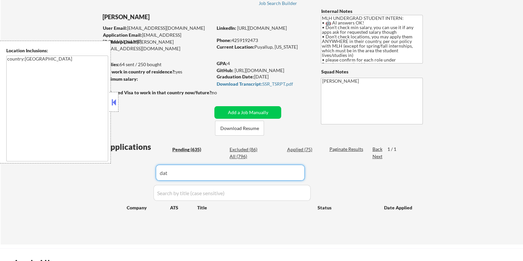
select select ""pending""
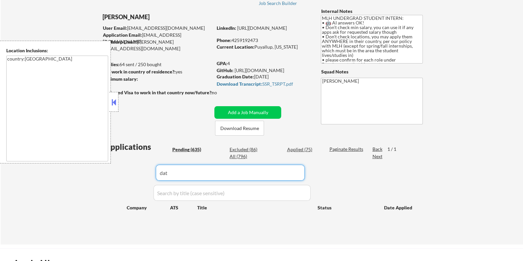
select select ""pending""
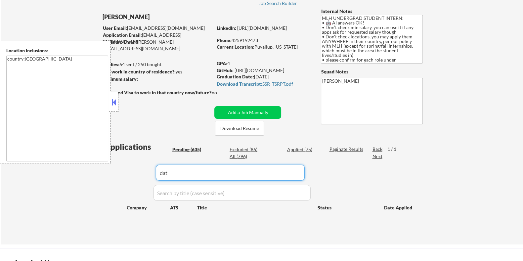
select select ""pending""
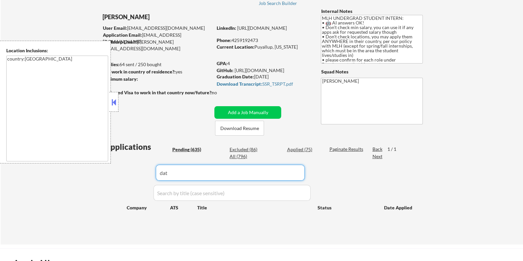
select select ""pending""
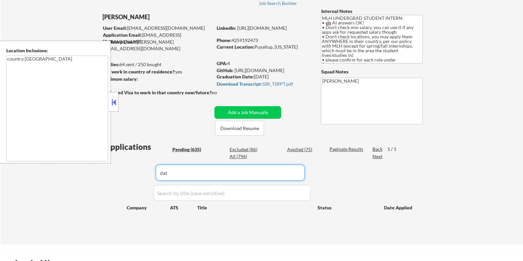
select select ""pending""
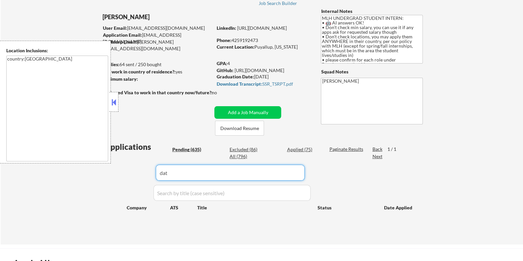
select select ""pending""
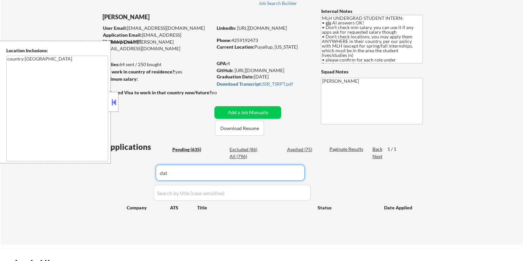
select select ""pending""
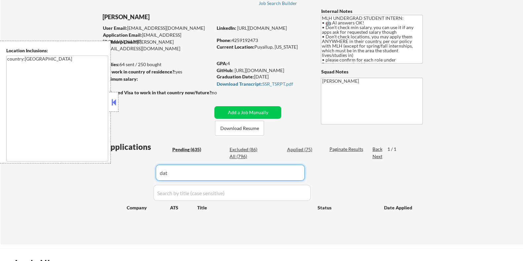
select select ""pending""
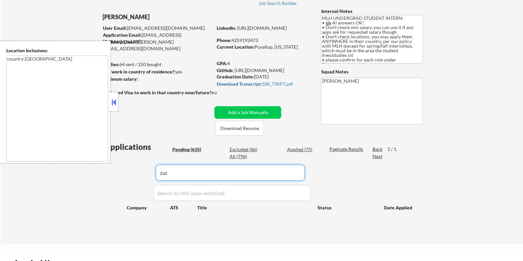
select select ""pending""
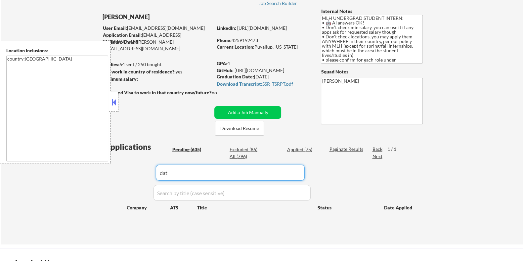
select select ""pending""
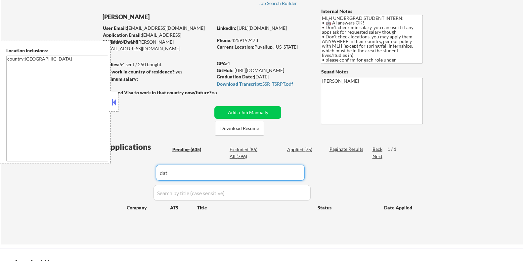
select select ""pending""
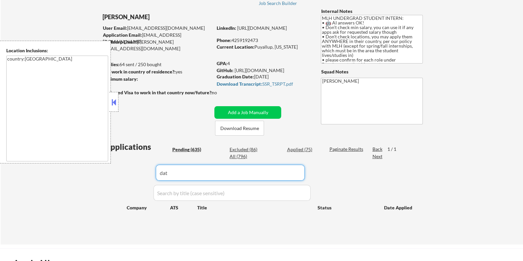
select select ""pending""
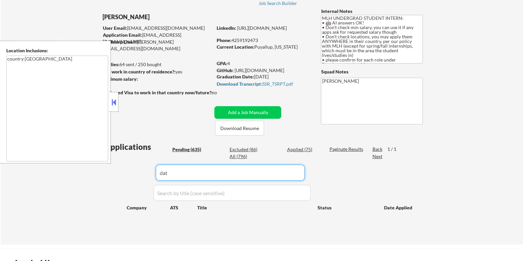
select select ""pending""
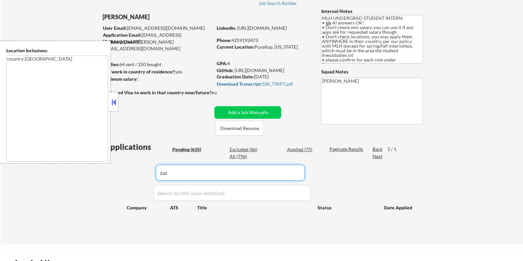
select select ""pending""
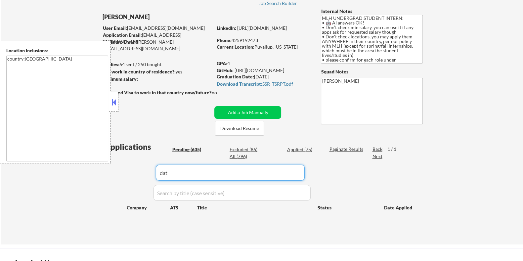
select select ""pending""
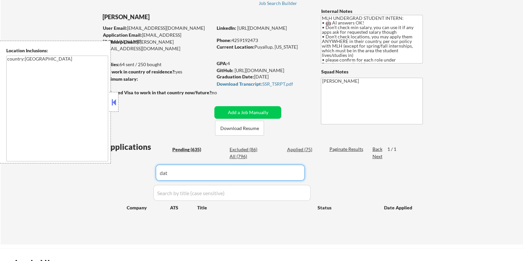
select select ""pending""
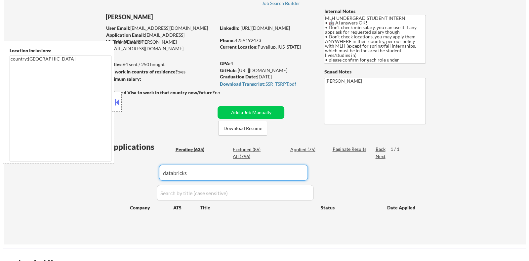
scroll to position [82, 0]
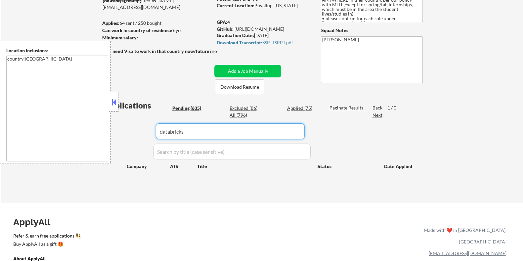
drag, startPoint x: 192, startPoint y: 130, endPoint x: 86, endPoint y: 129, distance: 105.9
click at [86, 129] on body "← Return to /applysquad Mailslurp Inbox Job Search Builder TiaMarie Gordon User…" at bounding box center [261, 48] width 523 height 261
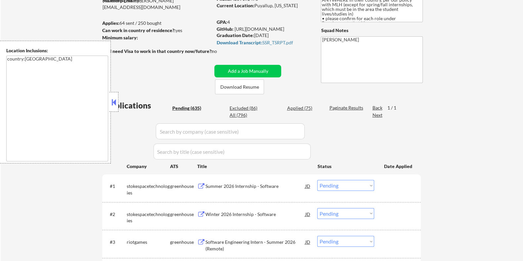
click at [186, 133] on input "input" at bounding box center [230, 131] width 149 height 16
paste input "Databricks"
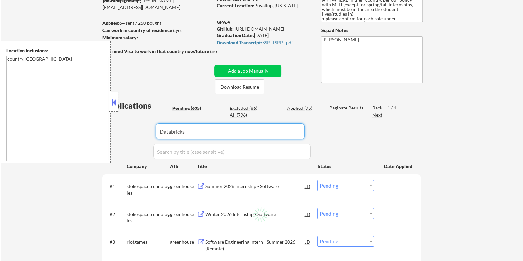
click at [338, 105] on div "Paginate Results" at bounding box center [346, 108] width 35 height 7
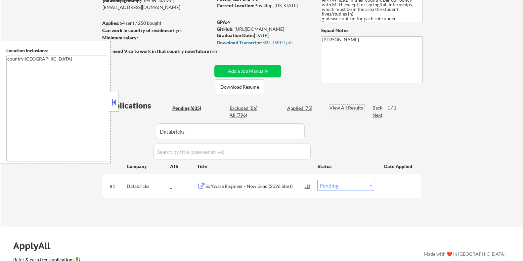
click at [359, 184] on select "Choose an option... Pending Applied Excluded (Questions) Excluded (Expired) Exc…" at bounding box center [345, 185] width 57 height 11
click at [317, 180] on select "Choose an option... Pending Applied Excluded (Questions) Excluded (Expired) Exc…" at bounding box center [345, 185] width 57 height 11
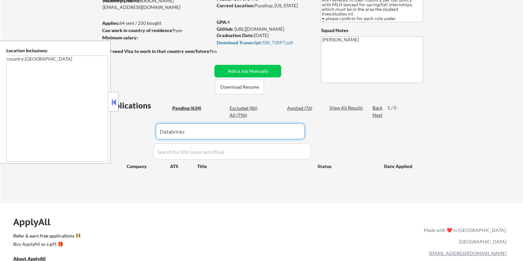
drag, startPoint x: 237, startPoint y: 131, endPoint x: 105, endPoint y: 135, distance: 131.7
click at [105, 135] on body "← Return to /applysquad Mailslurp Inbox Job Search Builder TiaMarie Gordon User…" at bounding box center [261, 48] width 523 height 261
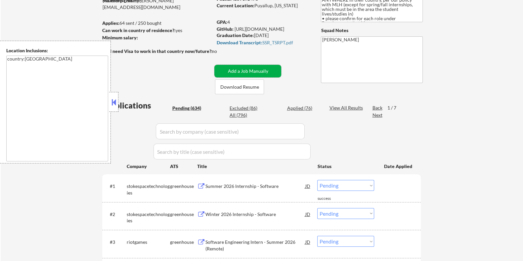
click at [240, 68] on button "Add a Job Manually" at bounding box center [247, 71] width 67 height 13
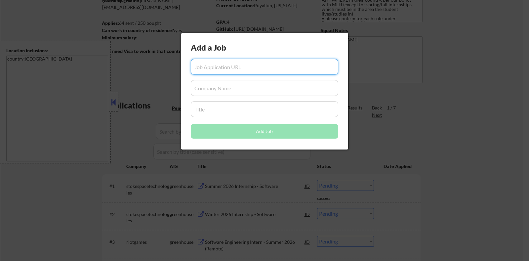
click at [220, 68] on input "input" at bounding box center [265, 67] width 148 height 16
click at [210, 67] on input "input" at bounding box center [265, 67] width 148 height 16
paste input "https://job-boards.greenhouse.io/figma/jobs/5602159004/confirmation"
click at [209, 65] on input "input" at bounding box center [265, 67] width 148 height 16
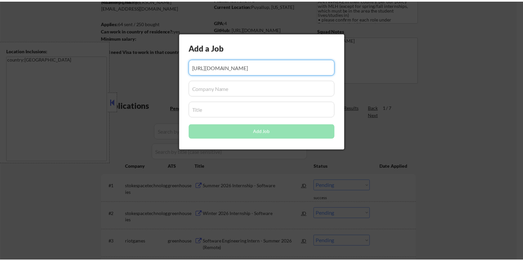
scroll to position [0, 0]
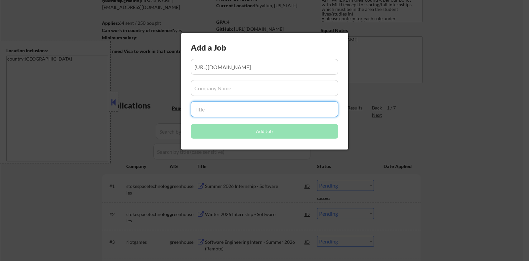
click at [210, 111] on input "input" at bounding box center [265, 109] width 148 height 16
click at [211, 110] on input "input" at bounding box center [265, 109] width 148 height 16
paste input "Figma"
drag, startPoint x: 215, startPoint y: 108, endPoint x: 164, endPoint y: 108, distance: 50.6
click at [164, 108] on body "← Return to /applysquad Mailslurp Inbox Job Search Builder TiaMarie Gordon User…" at bounding box center [264, 48] width 529 height 261
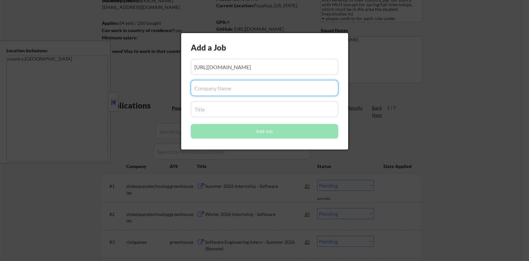
click at [203, 89] on input "input" at bounding box center [265, 88] width 148 height 16
paste input "Figma"
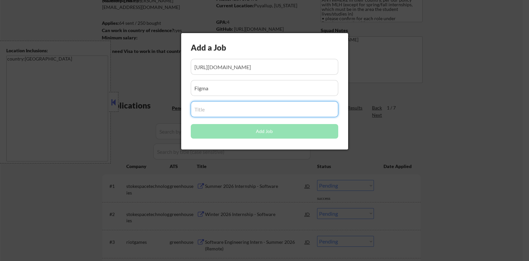
click at [208, 110] on input "input" at bounding box center [265, 109] width 148 height 16
click at [202, 112] on input "input" at bounding box center [265, 109] width 148 height 16
paste input "Software Engineer Intern (2026)"
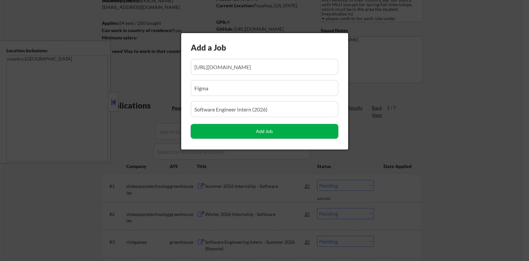
click at [235, 131] on button "Add Job" at bounding box center [265, 131] width 148 height 15
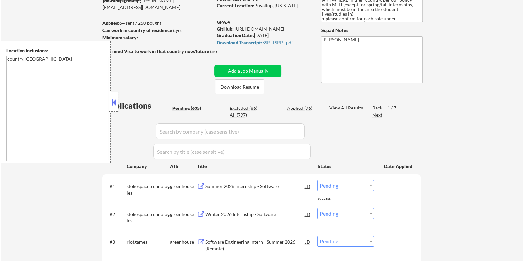
click at [208, 133] on input "input" at bounding box center [230, 131] width 149 height 16
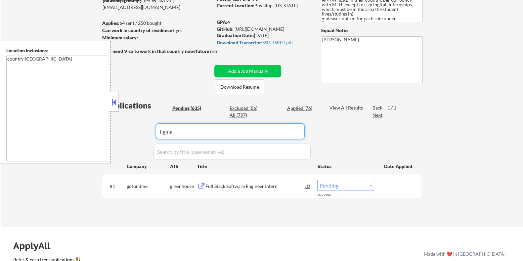
click at [98, 138] on body "← Return to /applysquad Mailslurp Inbox Job Search Builder TiaMarie Gordon User…" at bounding box center [261, 48] width 523 height 261
click at [337, 187] on select "Choose an option... Pending Applied Excluded (Questions) Excluded (Expired) Exc…" at bounding box center [345, 185] width 57 height 11
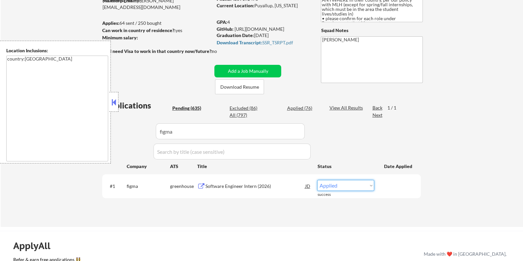
click at [317, 180] on select "Choose an option... Pending Applied Excluded (Questions) Excluded (Expired) Exc…" at bounding box center [345, 185] width 57 height 11
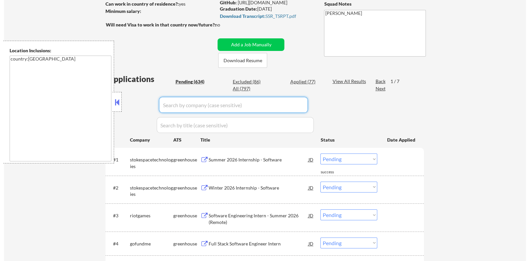
scroll to position [124, 0]
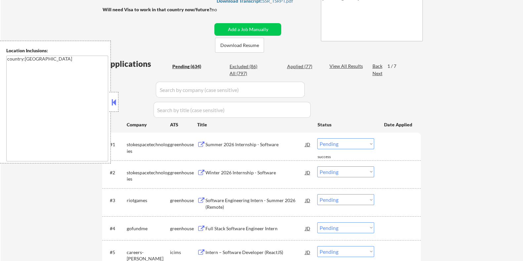
click at [111, 102] on button at bounding box center [113, 102] width 7 height 10
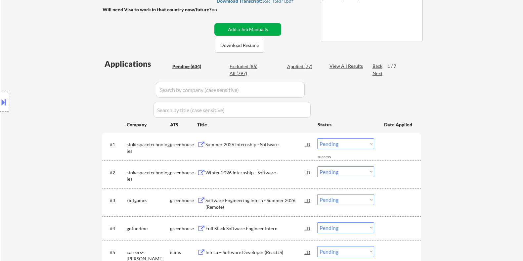
click at [273, 25] on button "Add a Job Manually" at bounding box center [247, 29] width 67 height 13
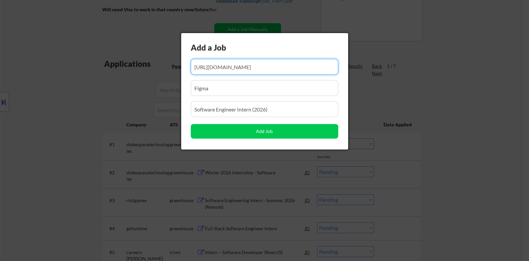
scroll to position [0, 0]
drag, startPoint x: 334, startPoint y: 65, endPoint x: 151, endPoint y: 68, distance: 183.3
click at [151, 68] on body "← Return to /applysquad Mailslurp Inbox Job Search Builder TiaMarie Gordon User…" at bounding box center [264, 6] width 529 height 261
drag, startPoint x: 198, startPoint y: 66, endPoint x: 167, endPoint y: 66, distance: 31.1
click at [167, 66] on body "← Return to /applysquad Mailslurp Inbox Job Search Builder TiaMarie Gordon User…" at bounding box center [264, 6] width 529 height 261
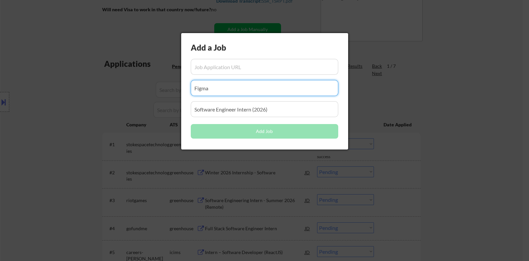
drag, startPoint x: 224, startPoint y: 87, endPoint x: 165, endPoint y: 87, distance: 58.5
click at [165, 87] on body "← Return to /applysquad Mailslurp Inbox Job Search Builder TiaMarie Gordon User…" at bounding box center [264, 6] width 529 height 261
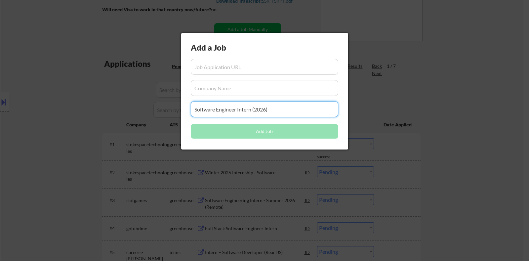
drag, startPoint x: 278, startPoint y: 111, endPoint x: 143, endPoint y: 111, distance: 135.3
click at [143, 111] on body "← Return to /applysquad Mailslurp Inbox Job Search Builder TiaMarie Gordon User…" at bounding box center [264, 6] width 529 height 261
click at [212, 65] on input "input" at bounding box center [265, 67] width 148 height 16
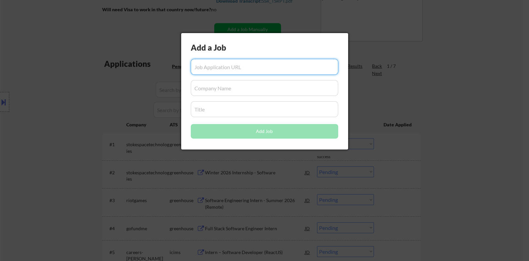
paste input "https://jobs.solana.com/companies/skytrade-2/jobs/56731083-blockchain-and-full-…"
click at [223, 83] on input "input" at bounding box center [265, 88] width 148 height 16
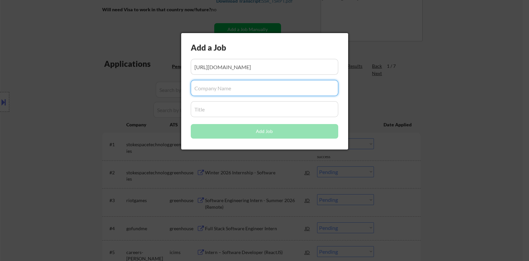
click at [207, 84] on input "input" at bounding box center [265, 88] width 148 height 16
paste input "SkyTrade"
click at [212, 107] on input "input" at bounding box center [265, 109] width 148 height 16
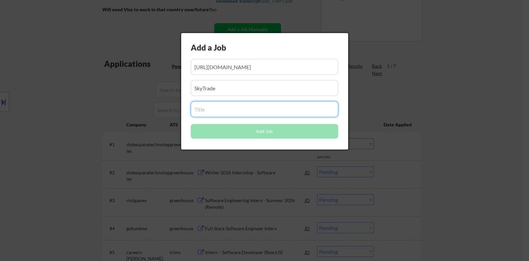
click at [211, 108] on input "input" at bounding box center [265, 109] width 148 height 16
paste input "Blockchain and Full Stack Engineer Intern"
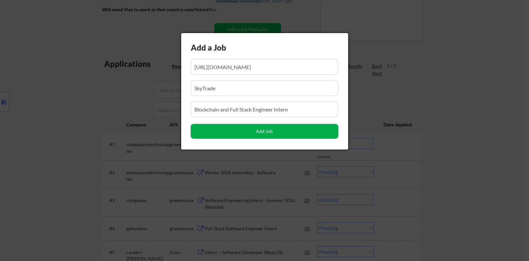
click at [268, 135] on button "Add Job" at bounding box center [265, 131] width 148 height 15
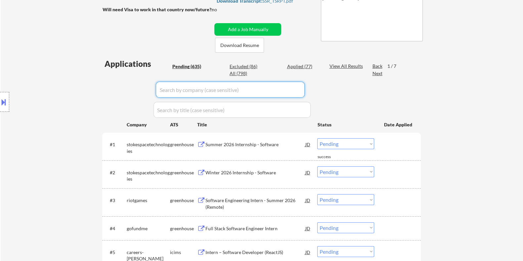
click at [238, 89] on input "input" at bounding box center [230, 90] width 149 height 16
paste input "Blockchain and Full Stack Engineer Intern"
drag, startPoint x: 261, startPoint y: 88, endPoint x: 122, endPoint y: 101, distance: 139.6
click at [173, 88] on input "input" at bounding box center [230, 90] width 149 height 16
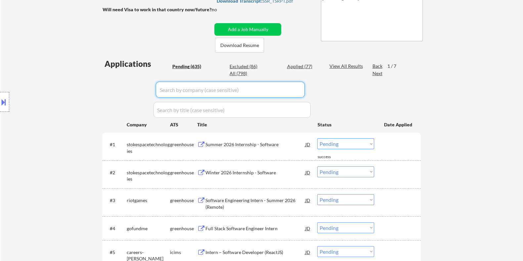
click at [184, 83] on input "input" at bounding box center [230, 90] width 149 height 16
paste input "SkyTrade"
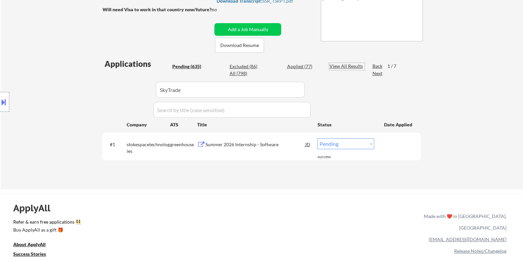
click at [340, 65] on div "View All Results" at bounding box center [346, 66] width 35 height 7
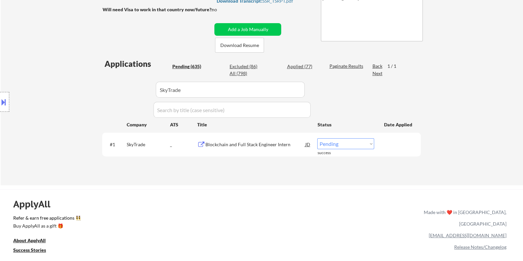
click at [346, 142] on select "Choose an option... Pending Applied Excluded (Questions) Excluded (Expired) Exc…" at bounding box center [345, 143] width 57 height 11
click at [317, 138] on select "Choose an option... Pending Applied Excluded (Questions) Excluded (Expired) Exc…" at bounding box center [345, 143] width 57 height 11
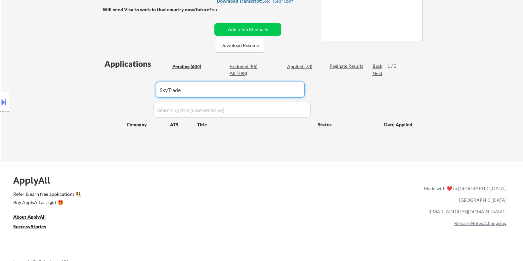
drag, startPoint x: 201, startPoint y: 96, endPoint x: 147, endPoint y: 96, distance: 53.9
click at [147, 96] on div "Applications Pending (634) Excluded (86) Applied (78) All (798) Paginate Result…" at bounding box center [261, 103] width 319 height 91
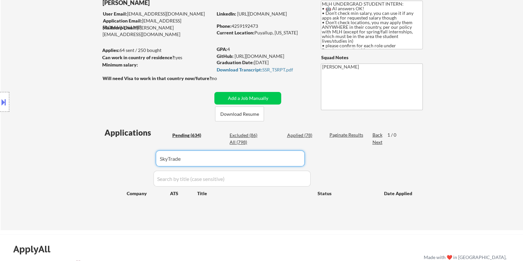
scroll to position [41, 0]
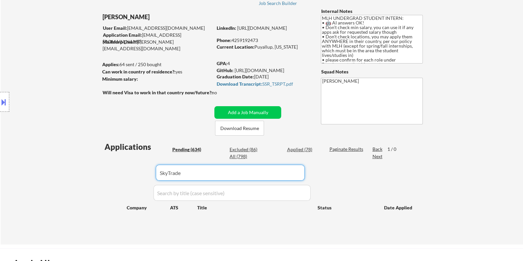
click at [192, 173] on input "input" at bounding box center [230, 173] width 149 height 16
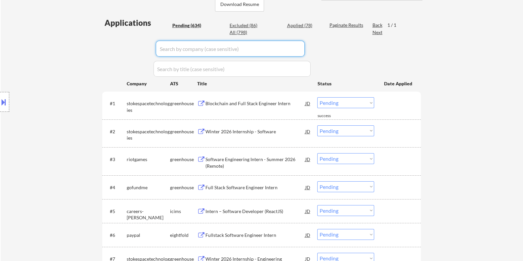
scroll to position [248, 0]
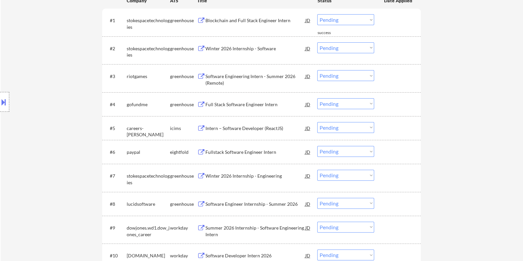
click at [219, 127] on div "Intern – Software Developer (ReactJS)" at bounding box center [255, 128] width 100 height 7
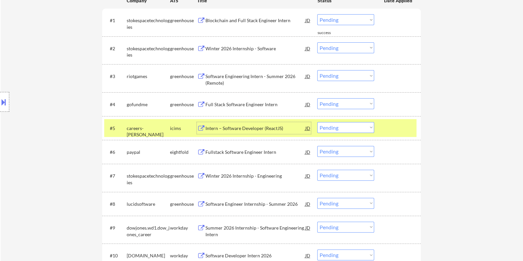
scroll to position [165, 0]
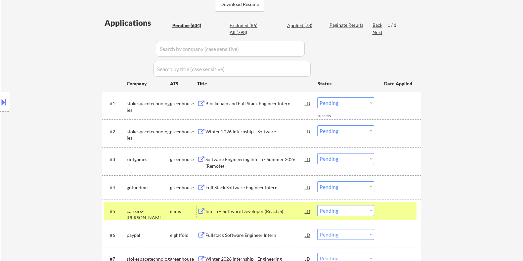
click at [213, 49] on input "input" at bounding box center [230, 49] width 149 height 16
paste input "https://jobs.solana.com/companies/skytrade-2/jobs/56731083-blockchain-and-full-…"
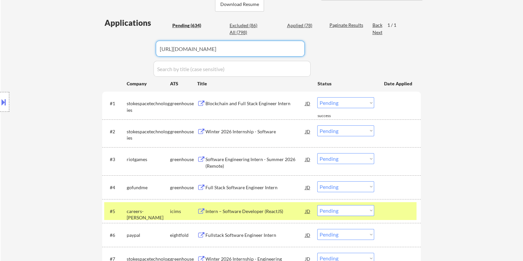
scroll to position [0, 122]
drag, startPoint x: 123, startPoint y: 47, endPoint x: 179, endPoint y: 56, distance: 56.7
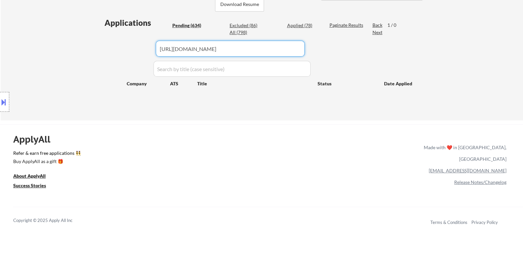
drag, startPoint x: 239, startPoint y: 48, endPoint x: 139, endPoint y: 48, distance: 99.9
click at [139, 48] on div "Applications Pending (634) Excluded (86) Applied (78) All (798) Paginate Result…" at bounding box center [261, 62] width 319 height 91
click at [181, 45] on input "input" at bounding box center [230, 49] width 149 height 16
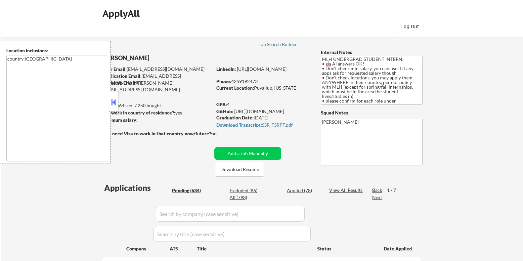
select select ""pending""
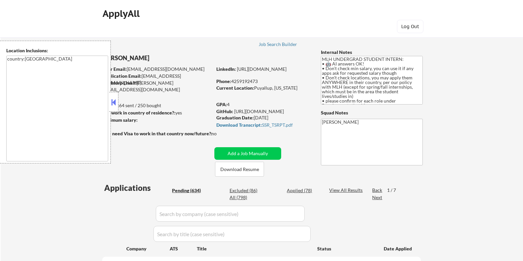
select select ""pending""
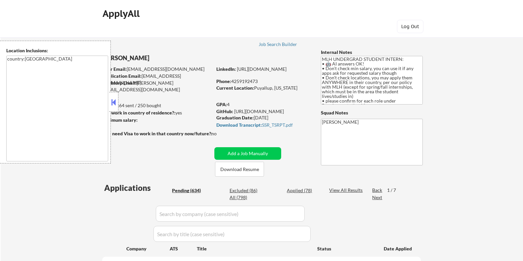
select select ""pending""
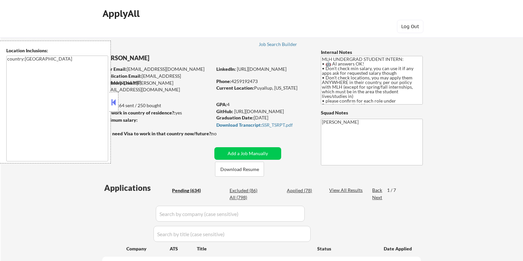
select select ""pending""
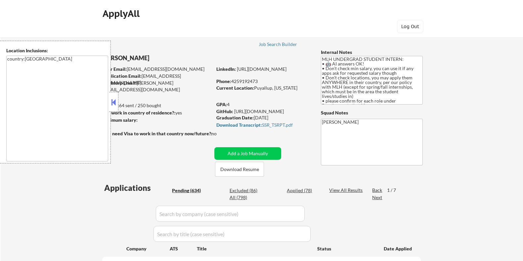
select select ""pending""
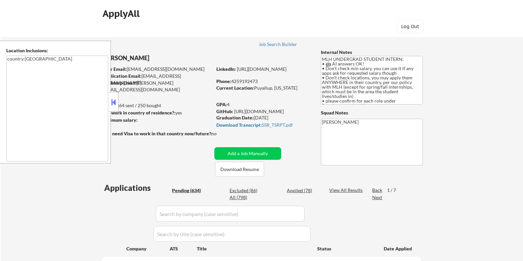
select select ""pending""
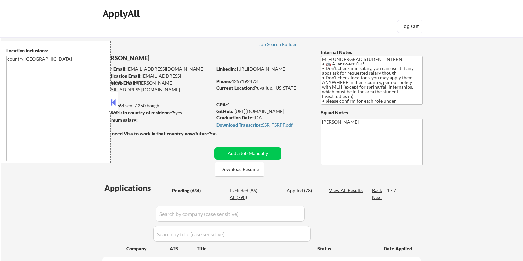
select select ""pending""
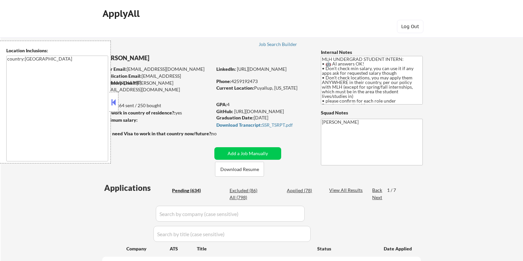
select select ""pending""
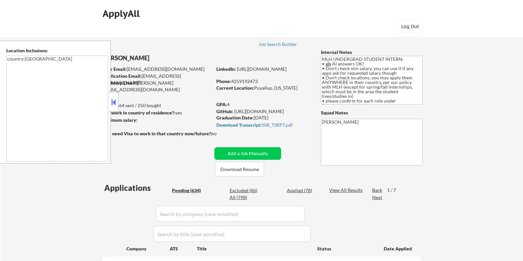
select select ""pending""
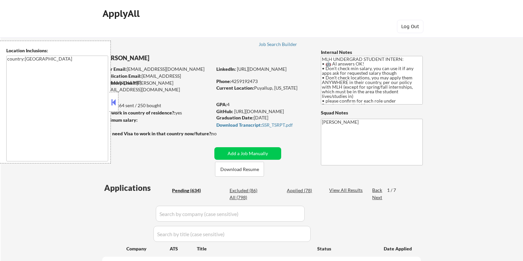
select select ""pending""
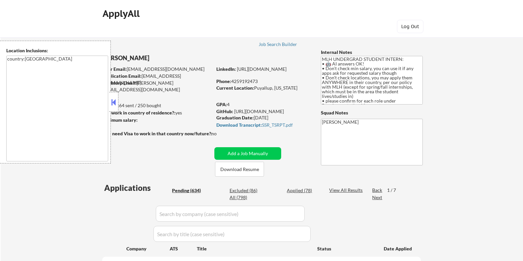
select select ""pending""
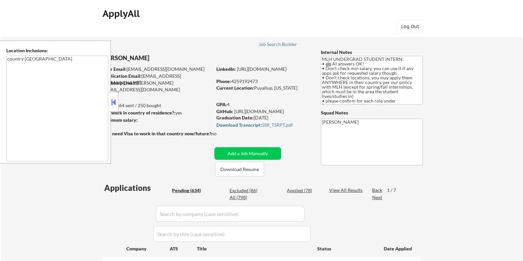
select select ""pending""
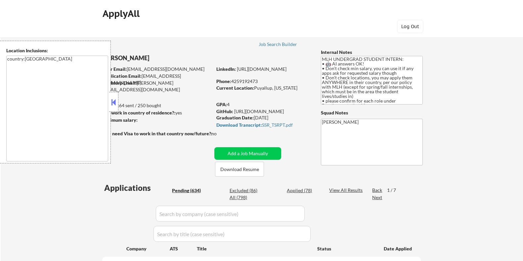
select select ""pending""
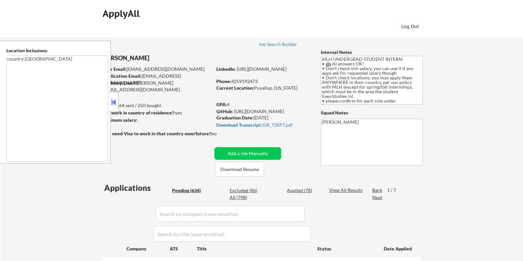
select select ""pending""
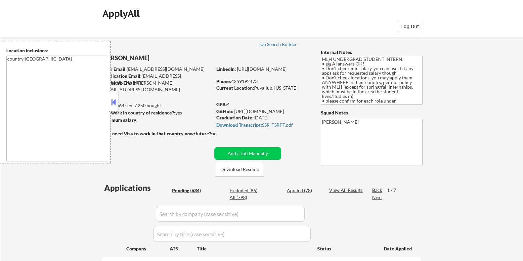
select select ""pending""
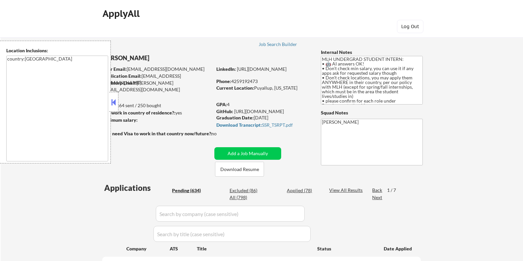
select select ""pending""
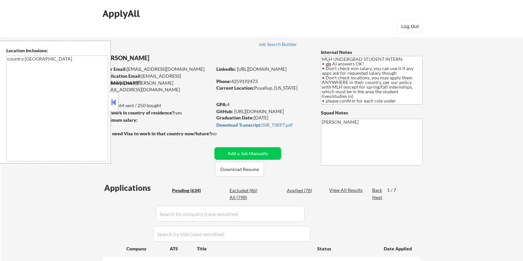
select select ""pending""
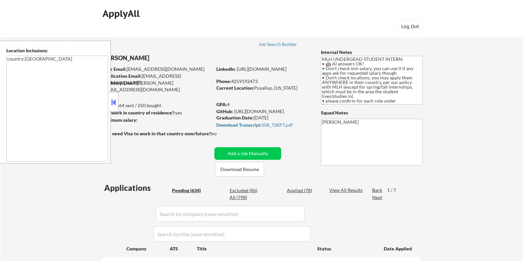
select select ""pending""
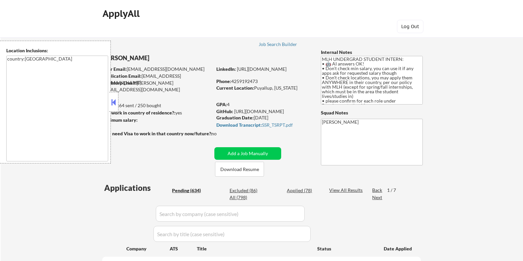
select select ""pending""
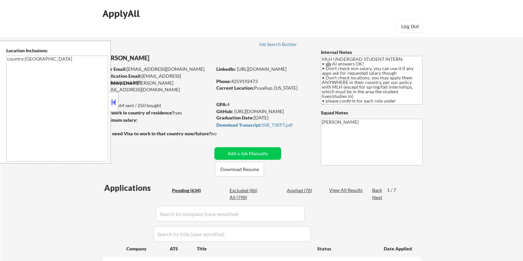
select select ""pending""
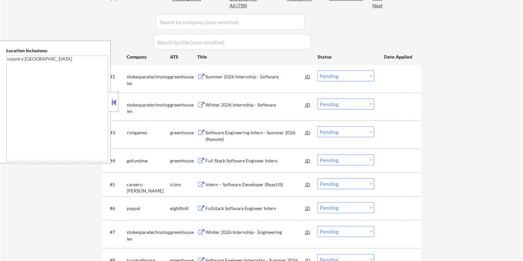
scroll to position [165, 0]
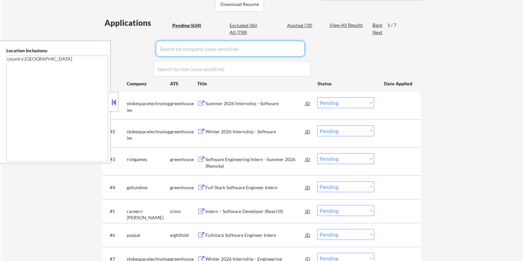
click at [189, 46] on input "input" at bounding box center [230, 49] width 149 height 16
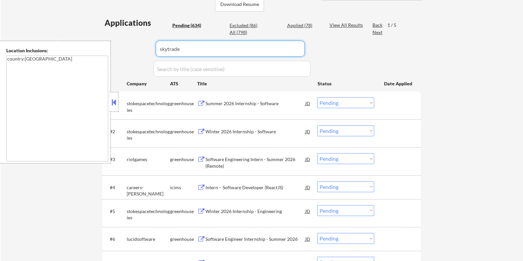
type input "skytrade"
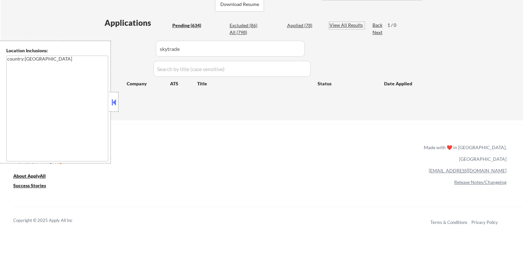
click at [340, 25] on div "View All Results" at bounding box center [346, 25] width 35 height 7
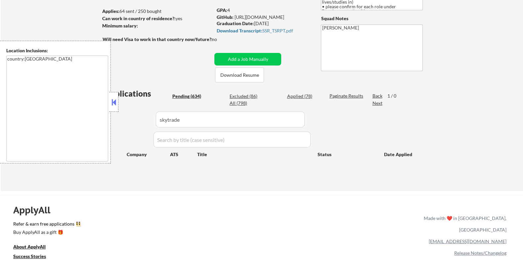
scroll to position [82, 0]
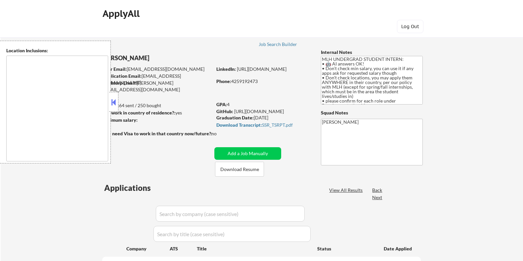
scroll to position [109, 0]
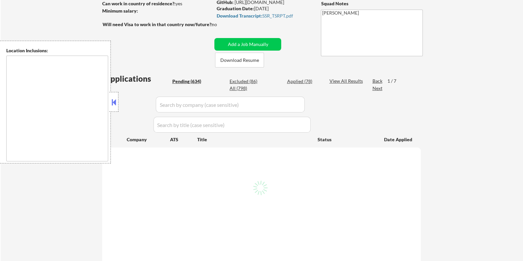
type textarea "country:[GEOGRAPHIC_DATA]"
select select ""pending""
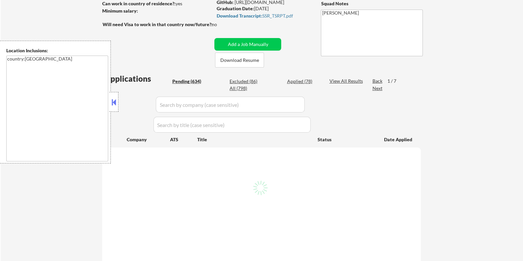
select select ""pending""
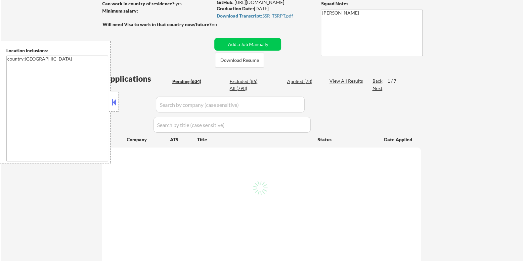
select select ""pending""
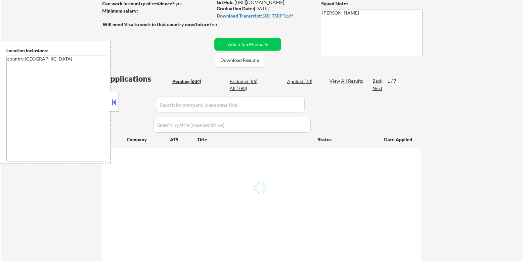
select select ""pending""
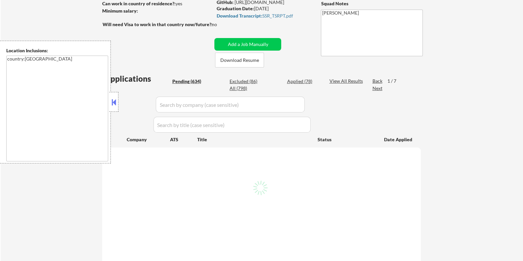
select select ""pending""
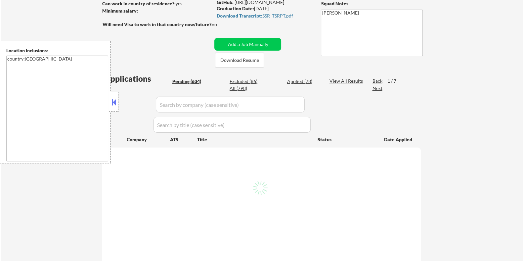
select select ""pending""
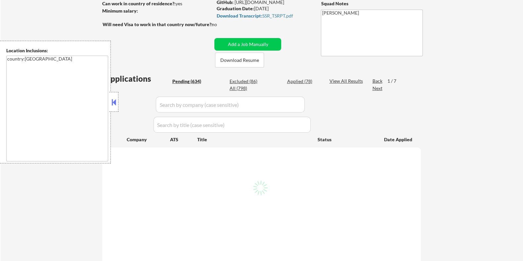
select select ""pending""
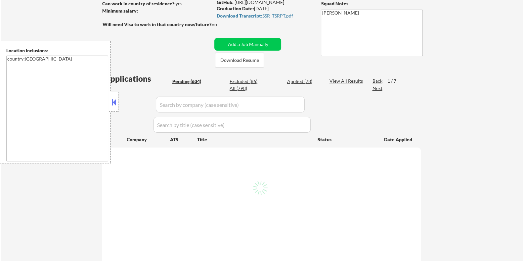
select select ""pending""
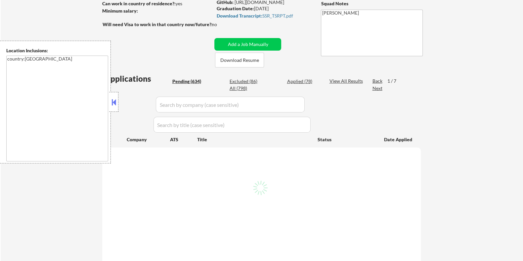
select select ""pending""
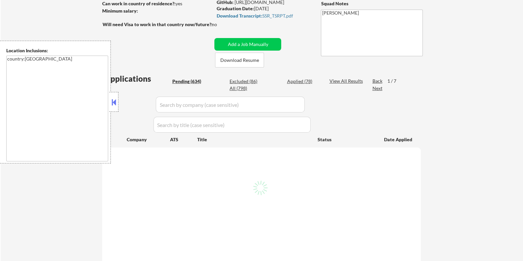
select select ""pending""
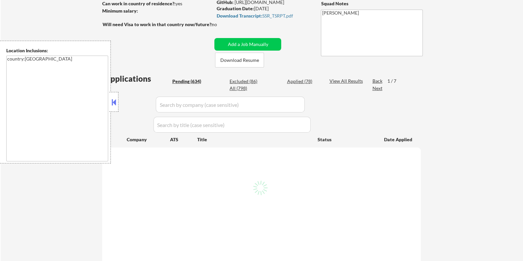
select select ""pending""
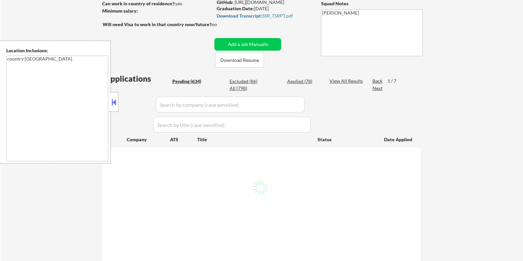
select select ""pending""
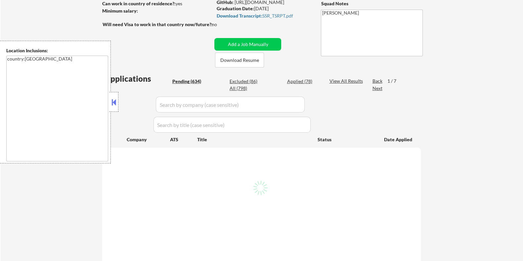
select select ""pending""
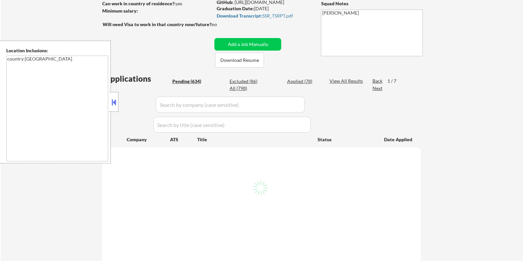
select select ""pending""
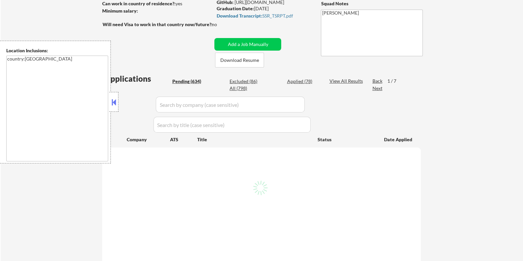
select select ""pending""
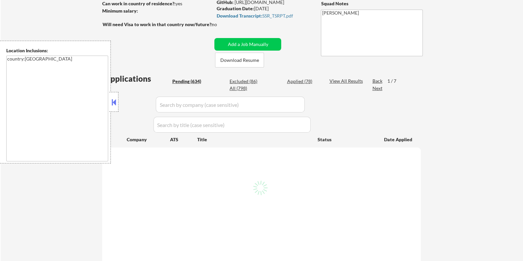
select select ""pending""
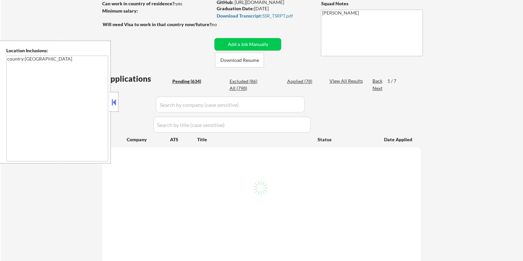
select select ""pending""
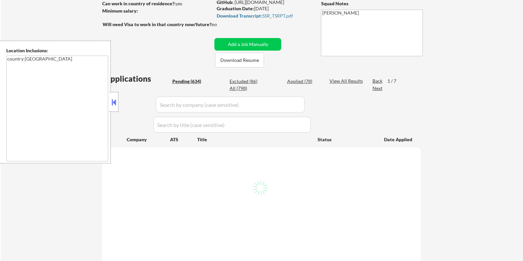
select select ""pending""
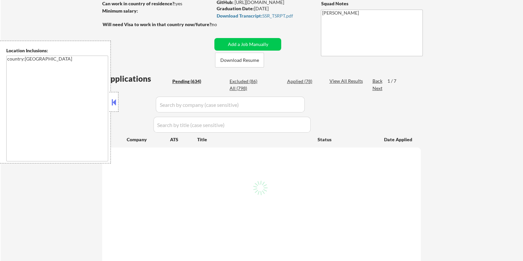
select select ""pending""
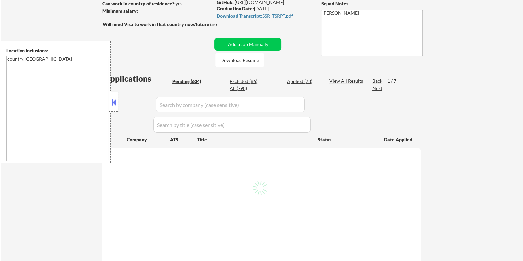
select select ""pending""
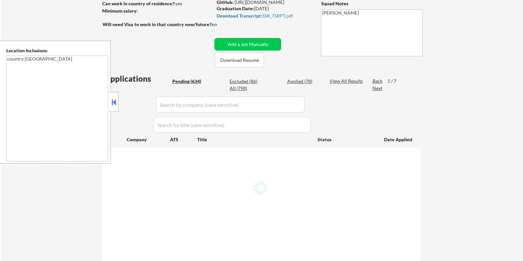
select select ""pending""
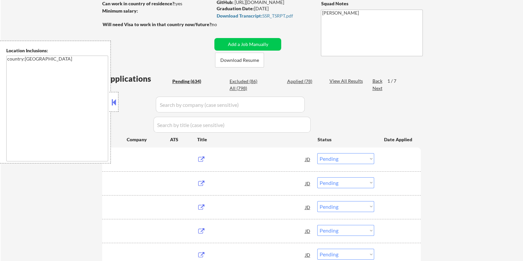
scroll to position [82, 0]
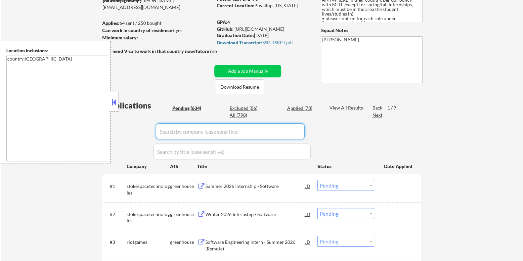
click at [216, 136] on input "input" at bounding box center [230, 131] width 149 height 16
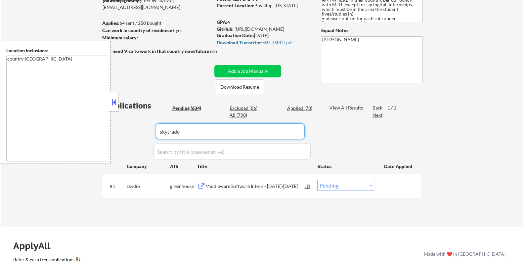
type input "skytrade"
click at [346, 106] on div "View All Results" at bounding box center [346, 108] width 35 height 7
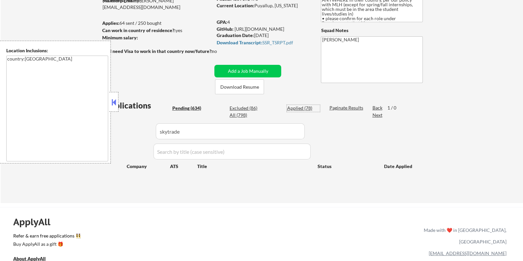
click at [298, 106] on div "Applied (78)" at bounding box center [303, 108] width 33 height 7
click at [300, 106] on div "Applied (78)" at bounding box center [303, 108] width 33 height 7
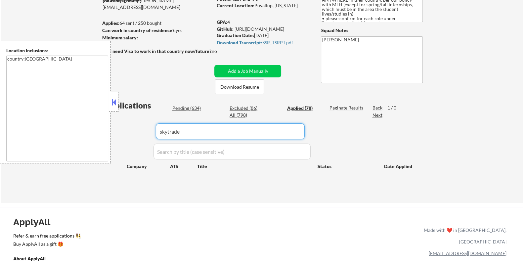
drag, startPoint x: 223, startPoint y: 135, endPoint x: 98, endPoint y: 135, distance: 124.4
click at [98, 135] on body "← Return to /applysquad Mailslurp Inbox Job Search Builder TiaMarie Gordon User…" at bounding box center [261, 48] width 523 height 261
click at [293, 108] on div "Applied (78)" at bounding box center [303, 108] width 33 height 7
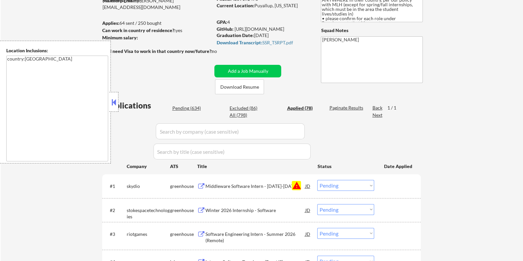
select select ""applied""
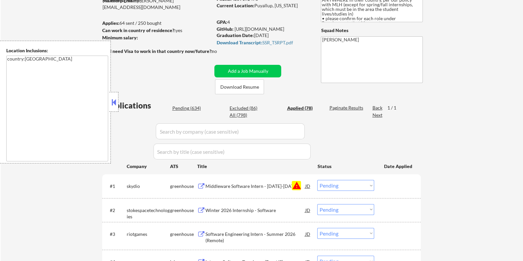
select select ""applied""
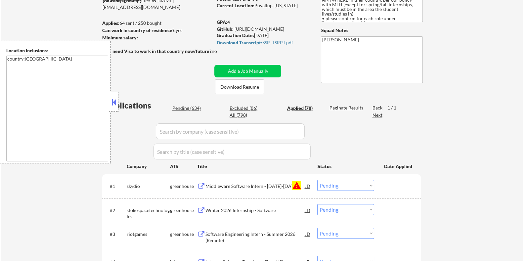
select select ""applied""
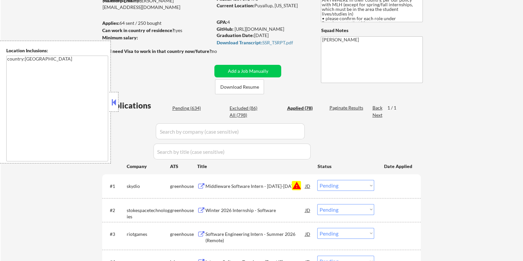
select select ""applied""
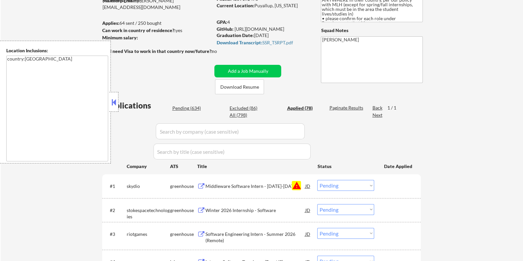
select select ""applied""
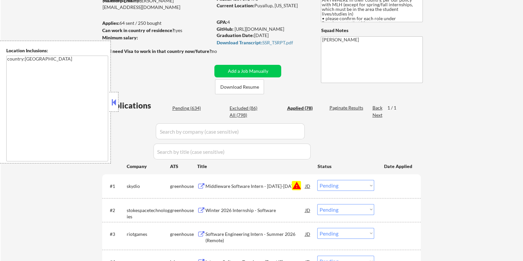
select select ""applied""
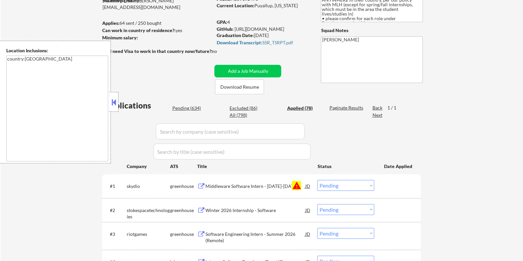
select select ""applied""
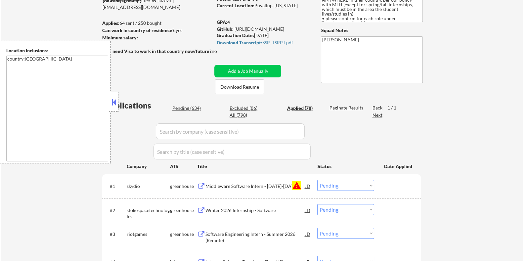
select select ""applied""
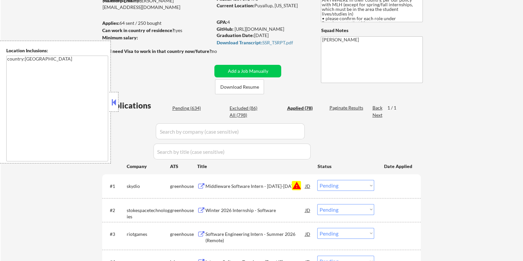
select select ""applied""
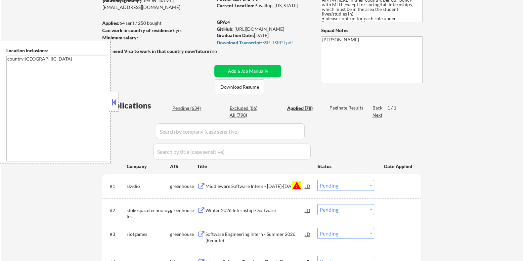
select select ""applied""
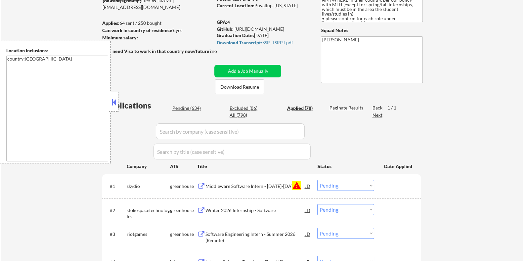
select select ""applied""
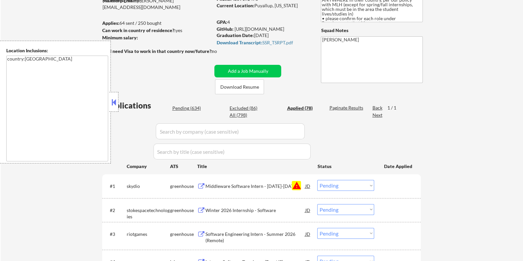
select select ""applied""
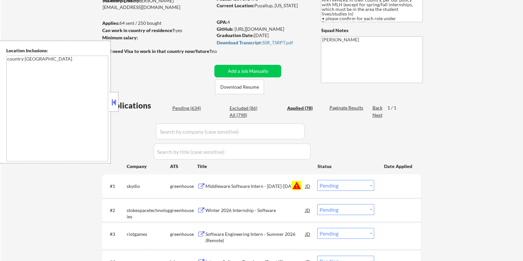
select select ""applied""
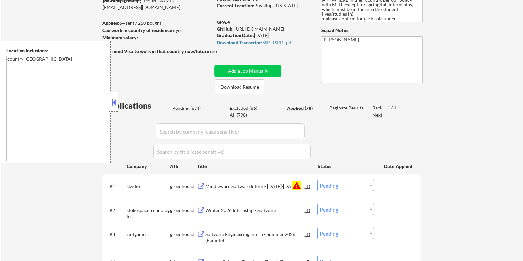
select select ""applied""
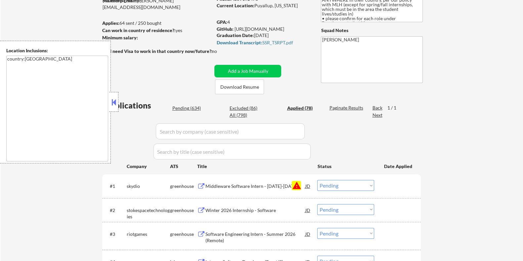
select select ""applied""
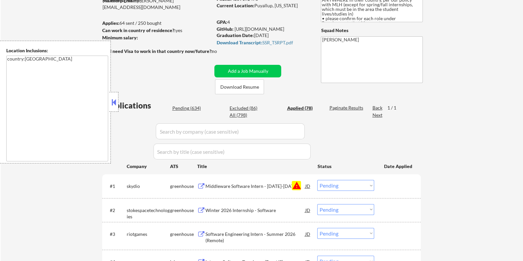
select select ""applied""
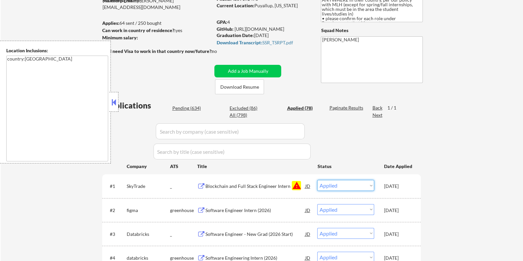
click at [359, 186] on select "Choose an option... Pending Applied Excluded (Questions) Excluded (Expired) Exc…" at bounding box center [345, 185] width 57 height 11
click at [317, 180] on select "Choose an option... Pending Applied Excluded (Questions) Excluded (Expired) Exc…" at bounding box center [345, 185] width 57 height 11
select select ""applied""
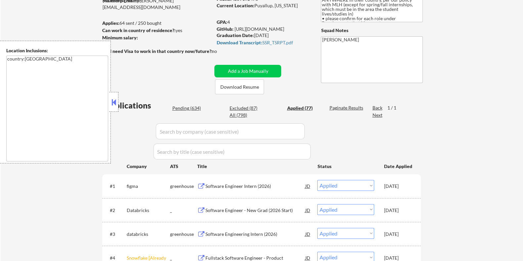
scroll to position [207, 0]
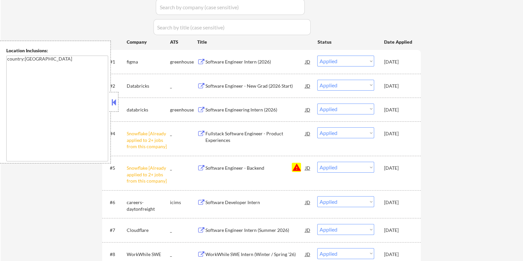
click at [360, 171] on select "Choose an option... Pending Applied Excluded (Questions) Excluded (Expired) Exc…" at bounding box center [345, 167] width 57 height 11
click at [317, 162] on select "Choose an option... Pending Applied Excluded (Questions) Excluded (Expired) Exc…" at bounding box center [345, 167] width 57 height 11
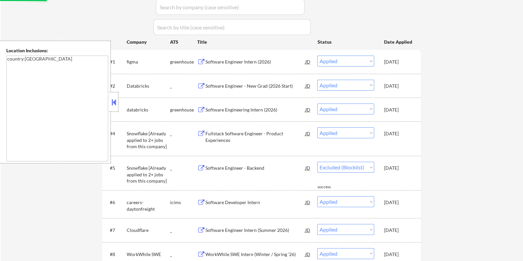
select select ""applied""
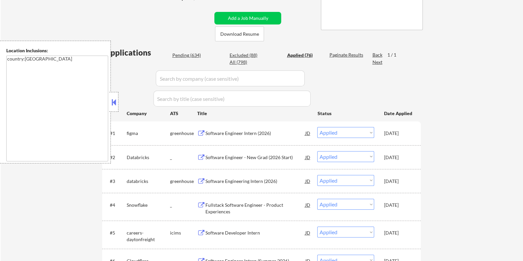
scroll to position [124, 0]
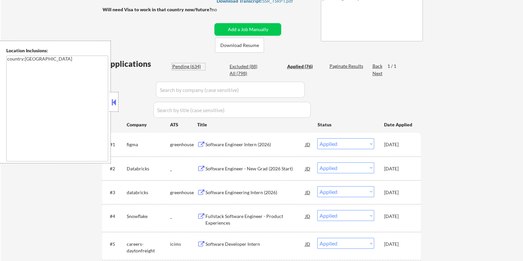
click at [183, 65] on div "Pending (634)" at bounding box center [188, 66] width 33 height 7
select select ""pending""
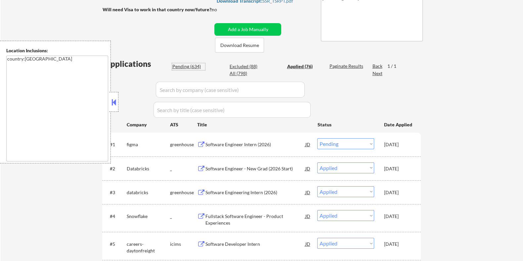
select select ""pending""
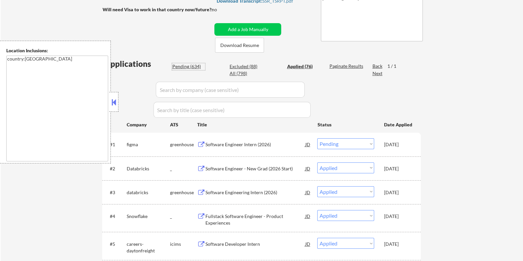
select select ""pending""
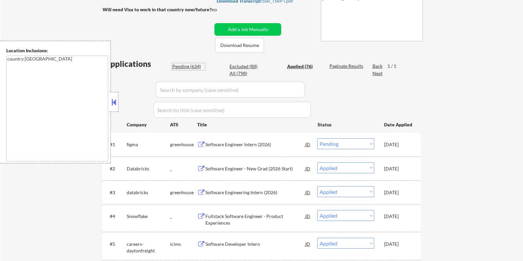
select select ""pending""
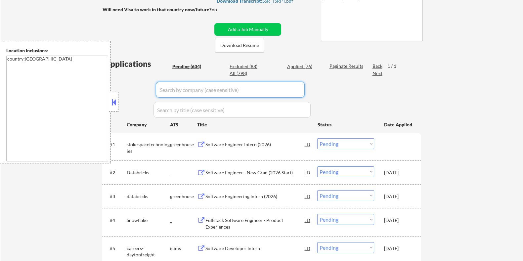
click at [171, 88] on input "input" at bounding box center [230, 90] width 149 height 16
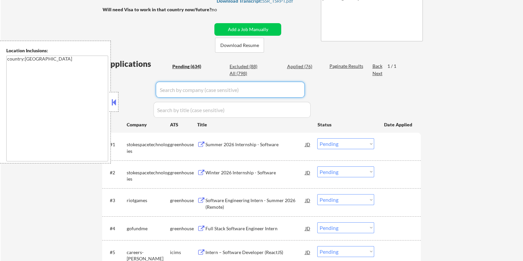
click at [163, 92] on input "input" at bounding box center [230, 90] width 149 height 16
paste input "berkley"
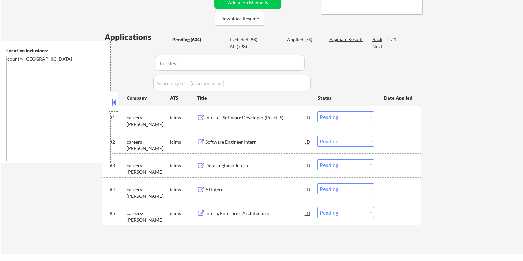
scroll to position [165, 0]
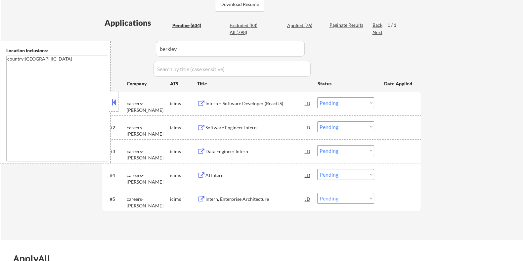
click at [338, 102] on select "Choose an option... Pending Applied Excluded (Questions) Excluded (Expired) Exc…" at bounding box center [345, 102] width 57 height 11
click at [317, 97] on select "Choose an option... Pending Applied Excluded (Questions) Excluded (Expired) Exc…" at bounding box center [345, 102] width 57 height 11
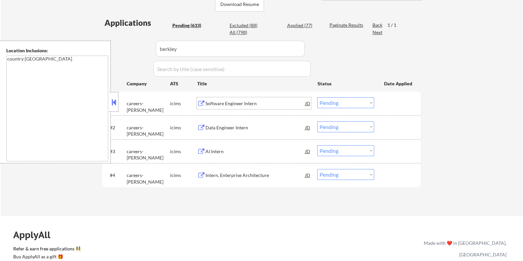
click at [228, 102] on div "Software Engineer Intern" at bounding box center [255, 103] width 100 height 7
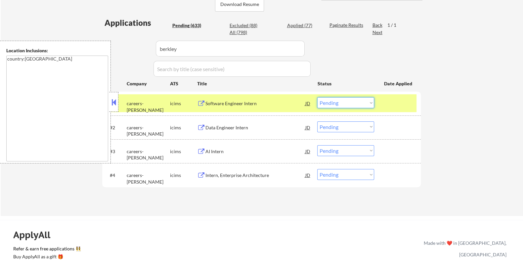
click at [337, 100] on select "Choose an option... Pending Applied Excluded (Questions) Excluded (Expired) Exc…" at bounding box center [345, 102] width 57 height 11
click at [317, 97] on select "Choose an option... Pending Applied Excluded (Questions) Excluded (Expired) Exc…" at bounding box center [345, 102] width 57 height 11
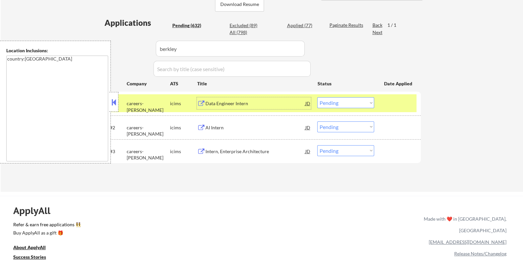
click at [238, 105] on div "Data Engineer Intern" at bounding box center [255, 103] width 100 height 7
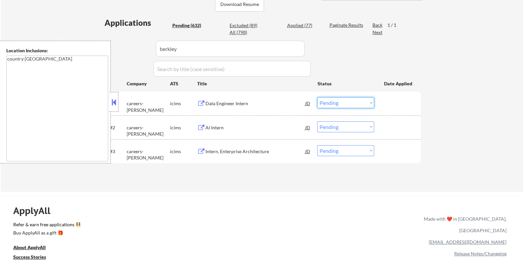
click at [346, 103] on select "Choose an option... Pending Applied Excluded (Questions) Excluded (Expired) Exc…" at bounding box center [345, 102] width 57 height 11
click at [317, 97] on select "Choose an option... Pending Applied Excluded (Questions) Excluded (Expired) Exc…" at bounding box center [345, 102] width 57 height 11
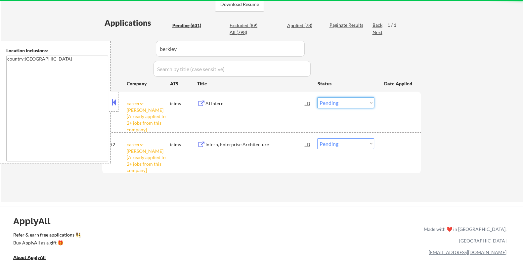
click at [353, 104] on select "Choose an option... Pending Applied Excluded (Questions) Excluded (Expired) Exc…" at bounding box center [345, 102] width 57 height 11
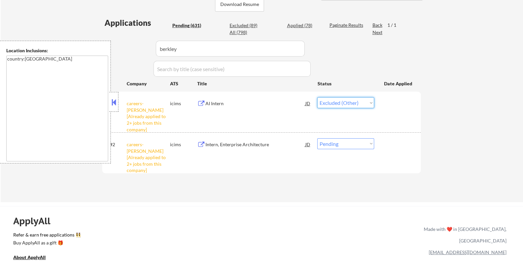
click at [317, 97] on select "Choose an option... Pending Applied Excluded (Questions) Excluded (Expired) Exc…" at bounding box center [345, 102] width 57 height 11
click at [340, 144] on select "Choose an option... Pending Applied Excluded (Questions) Excluded (Expired) Exc…" at bounding box center [345, 143] width 57 height 11
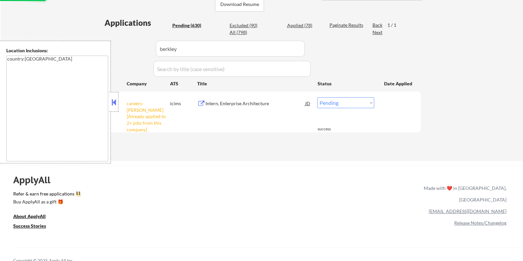
click at [334, 233] on div "ApplyAll Refer & earn free applications 👯‍♀️ Buy ApplyAll as a gift 🎁 About App…" at bounding box center [261, 222] width 523 height 105
click at [346, 105] on select "Choose an option... Pending Applied Excluded (Questions) Excluded (Expired) Exc…" at bounding box center [345, 102] width 57 height 11
click at [317, 97] on select "Choose an option... Pending Applied Excluded (Questions) Excluded (Expired) Exc…" at bounding box center [345, 102] width 57 height 11
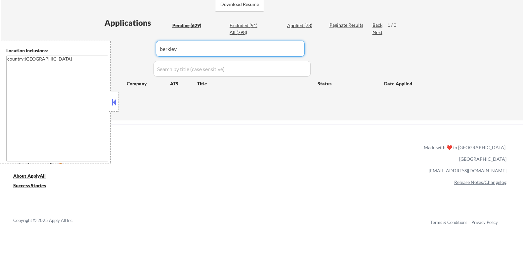
drag, startPoint x: 193, startPoint y: 51, endPoint x: 124, endPoint y: 45, distance: 69.0
click at [124, 45] on div "Applications Pending (629) Excluded (91) Applied (78) All (798) Paginate Result…" at bounding box center [261, 62] width 319 height 91
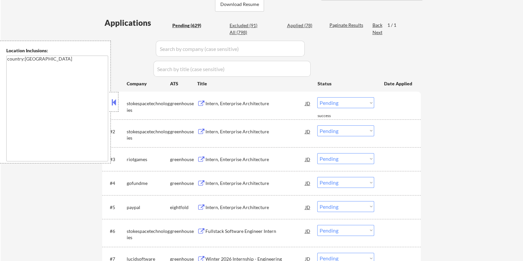
scroll to position [41, 0]
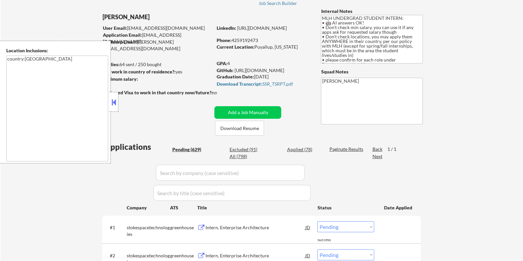
click at [114, 102] on button at bounding box center [113, 102] width 7 height 10
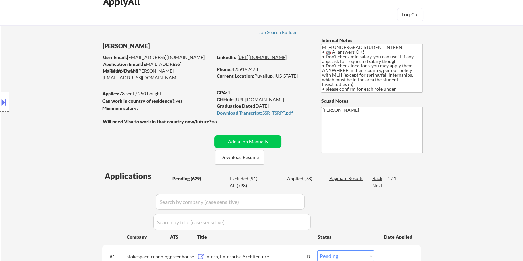
scroll to position [0, 0]
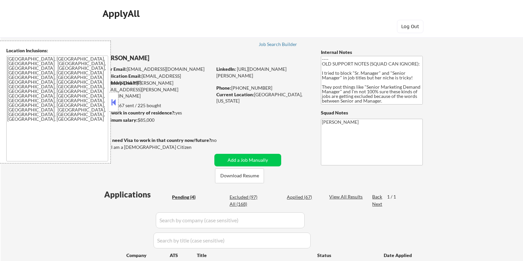
select select ""pending""
click at [112, 102] on button at bounding box center [113, 102] width 7 height 10
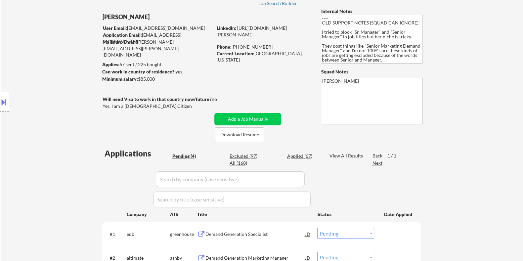
scroll to position [124, 0]
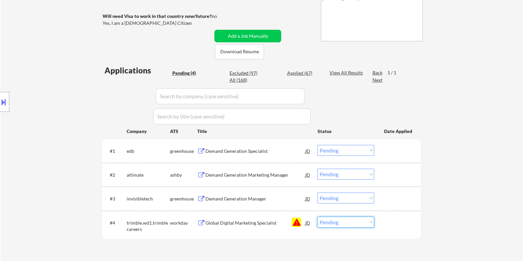
click at [337, 224] on select "Choose an option... Pending Applied Excluded (Questions) Excluded (Expired) Exc…" at bounding box center [345, 222] width 57 height 11
select select ""excluded__blocklist_""
click at [317, 217] on select "Choose an option... Pending Applied Excluded (Questions) Excluded (Expired) Exc…" at bounding box center [345, 222] width 57 height 11
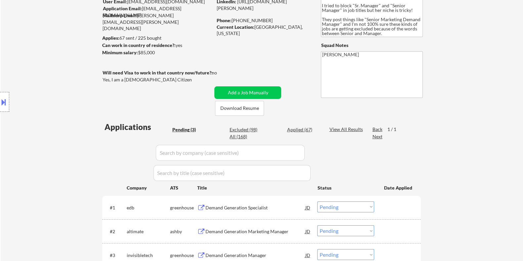
scroll to position [82, 0]
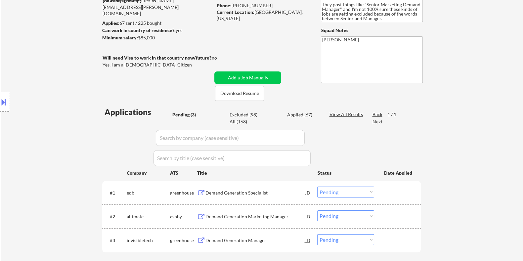
click at [216, 215] on div "Demand Generation Marketing Manager" at bounding box center [255, 216] width 100 height 7
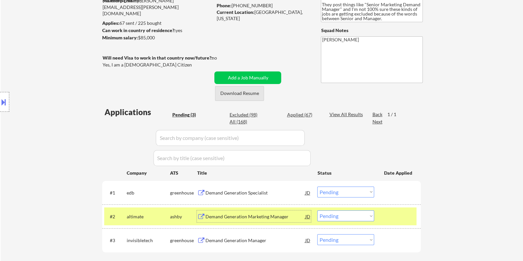
click at [226, 94] on button "Download Resume" at bounding box center [239, 93] width 49 height 15
click at [357, 214] on select "Choose an option... Pending Applied Excluded (Questions) Excluded (Expired) Exc…" at bounding box center [345, 215] width 57 height 11
click at [317, 210] on select "Choose an option... Pending Applied Excluded (Questions) Excluded (Expired) Exc…" at bounding box center [345, 215] width 57 height 11
select select ""pending""
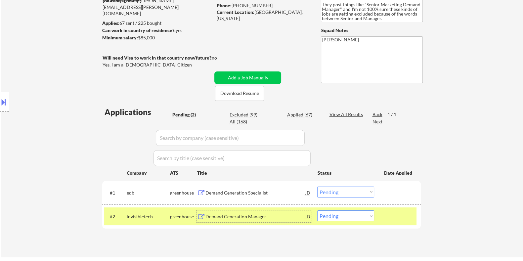
click at [217, 216] on div "Demand Generation Manager" at bounding box center [255, 216] width 100 height 7
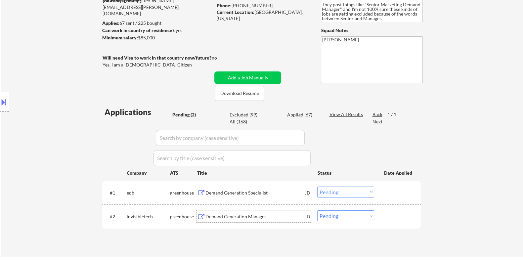
click at [240, 194] on div "Demand Generation Specialist" at bounding box center [255, 193] width 100 height 7
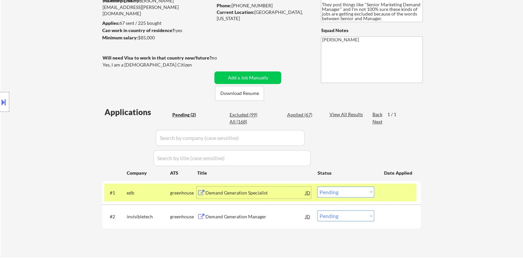
click at [345, 191] on select "Choose an option... Pending Applied Excluded (Questions) Excluded (Expired) Exc…" at bounding box center [345, 192] width 57 height 11
click at [317, 187] on select "Choose an option... Pending Applied Excluded (Questions) Excluded (Expired) Exc…" at bounding box center [345, 192] width 57 height 11
select select ""pending""
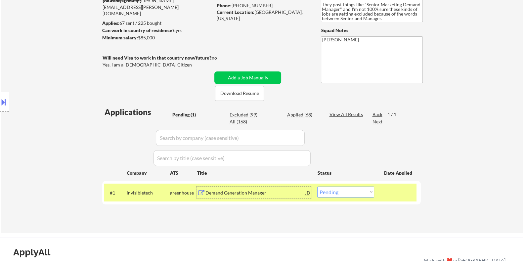
click at [243, 192] on div "Demand Generation Manager" at bounding box center [255, 193] width 100 height 7
